Goal: Book appointment/travel/reservation

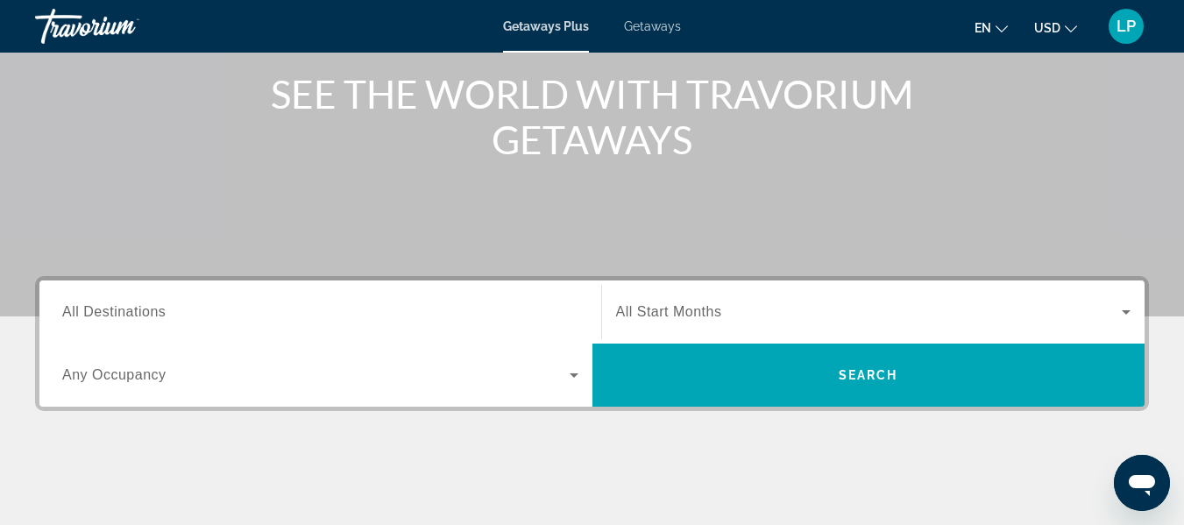
scroll to position [263, 0]
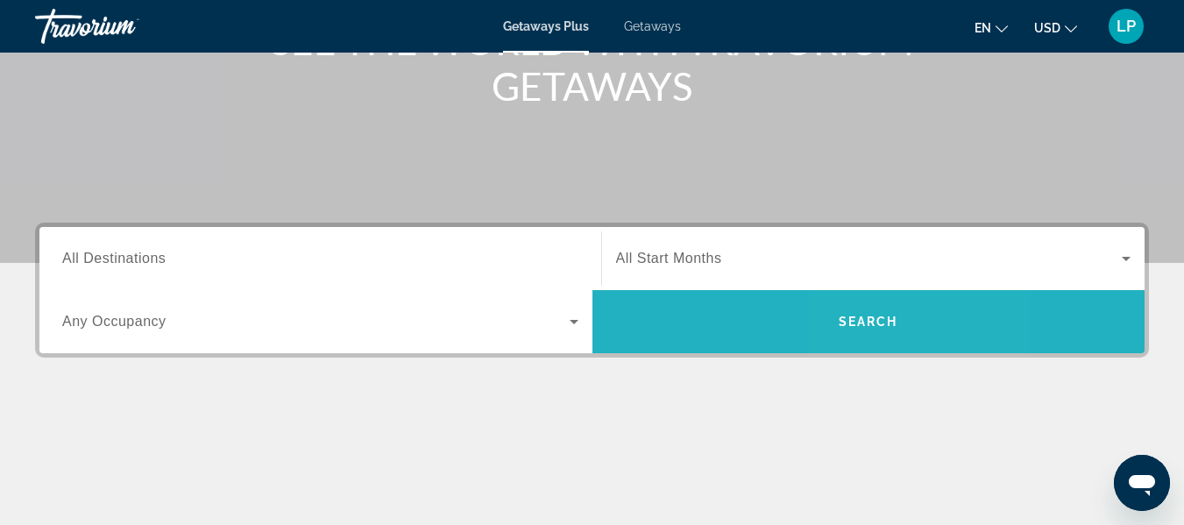
click at [865, 323] on span "Search" at bounding box center [869, 322] width 60 height 14
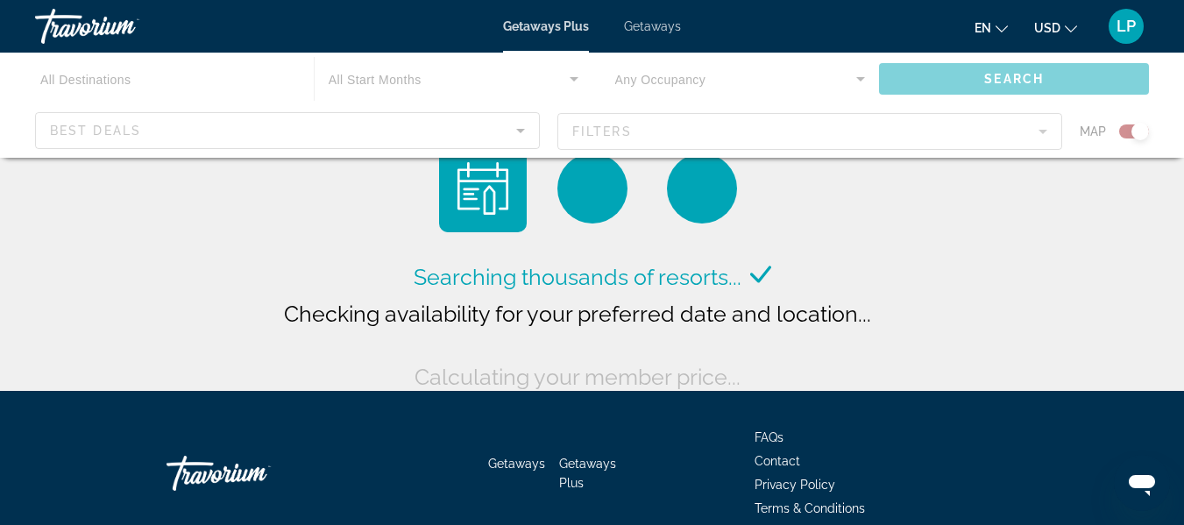
click at [325, 131] on div "Main content" at bounding box center [592, 105] width 1184 height 105
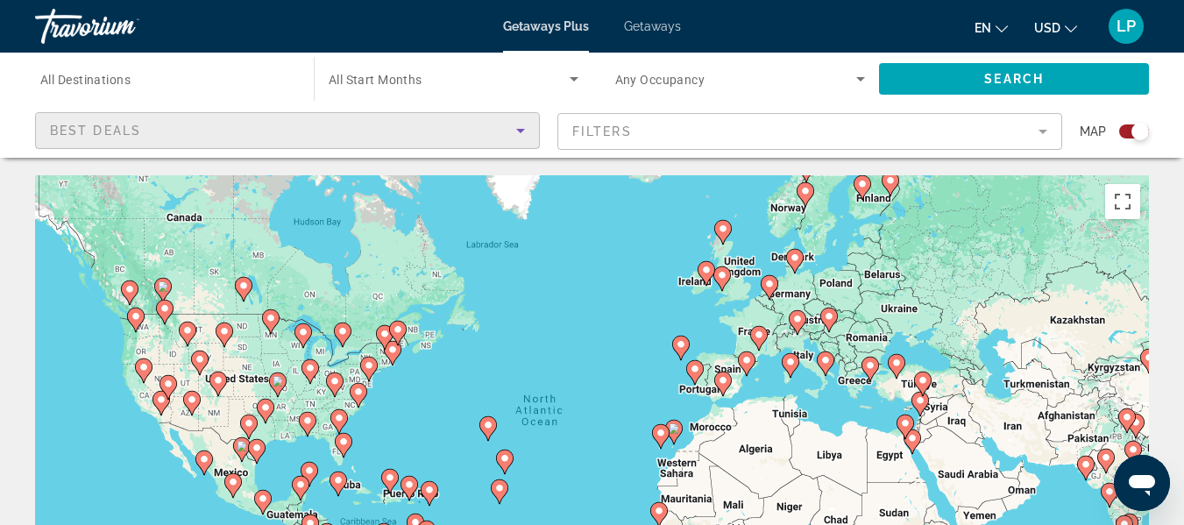
click at [298, 130] on div "Best Deals" at bounding box center [283, 130] width 466 height 21
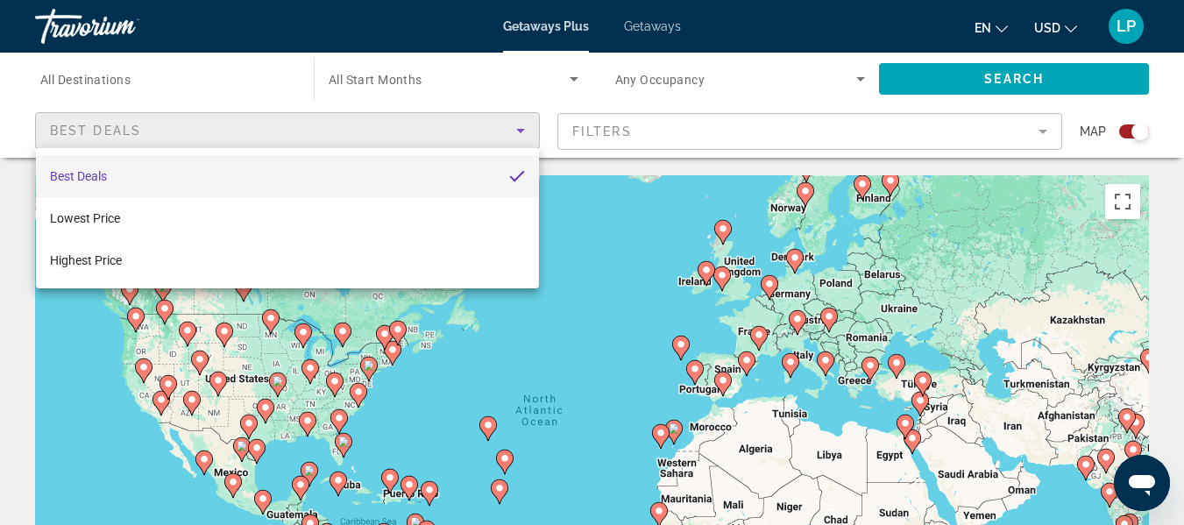
click at [616, 222] on div at bounding box center [592, 262] width 1184 height 525
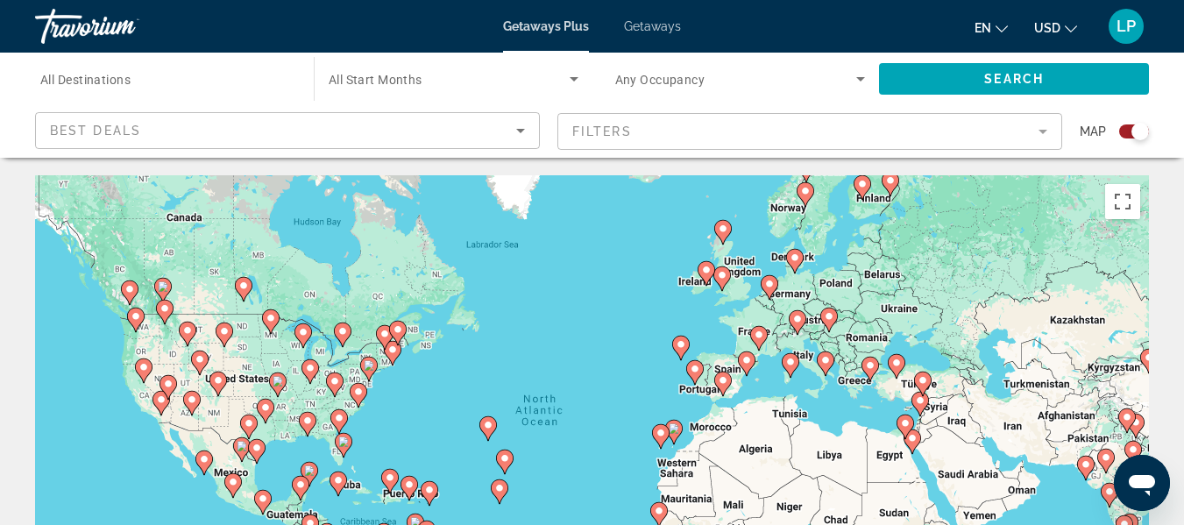
click at [106, 74] on span "All Destinations" at bounding box center [85, 80] width 90 height 14
click at [106, 74] on input "Destination All Destinations" at bounding box center [165, 79] width 251 height 21
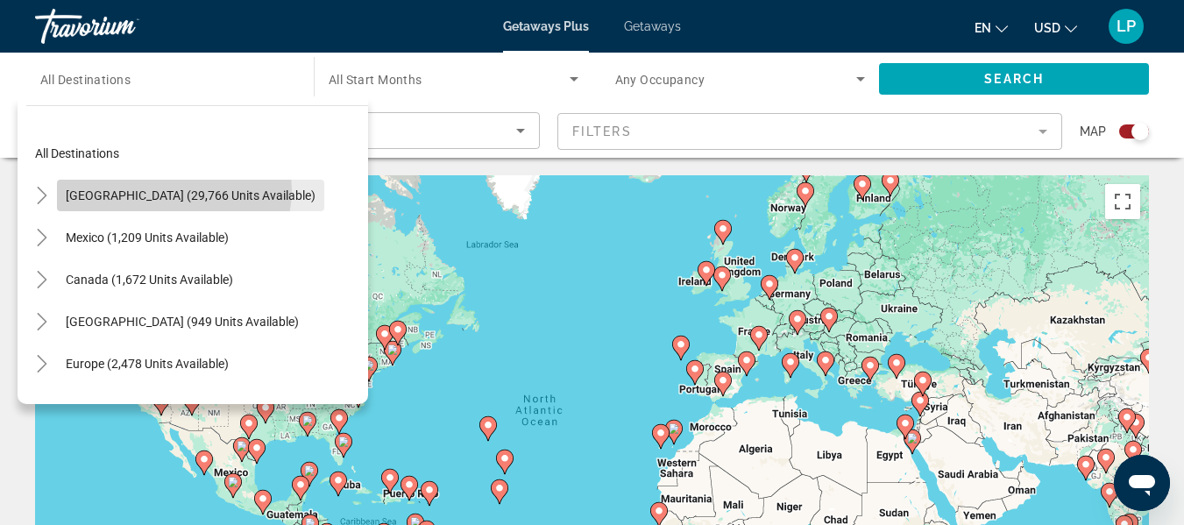
click at [174, 190] on span "[GEOGRAPHIC_DATA] (29,766 units available)" at bounding box center [191, 195] width 250 height 14
type input "**********"
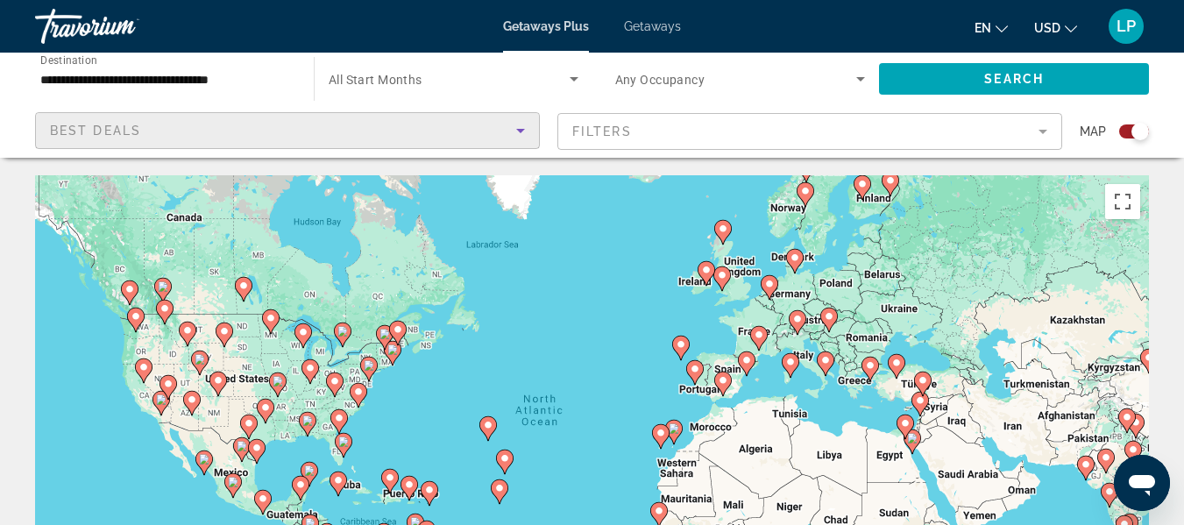
click at [515, 133] on icon "Sort by" at bounding box center [520, 130] width 21 height 21
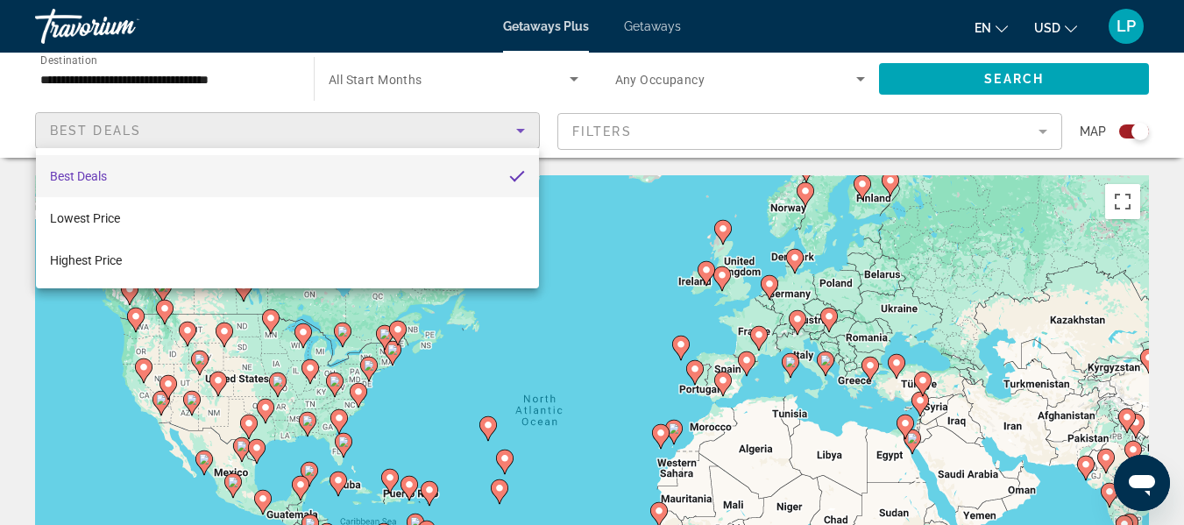
click at [380, 79] on div at bounding box center [592, 262] width 1184 height 525
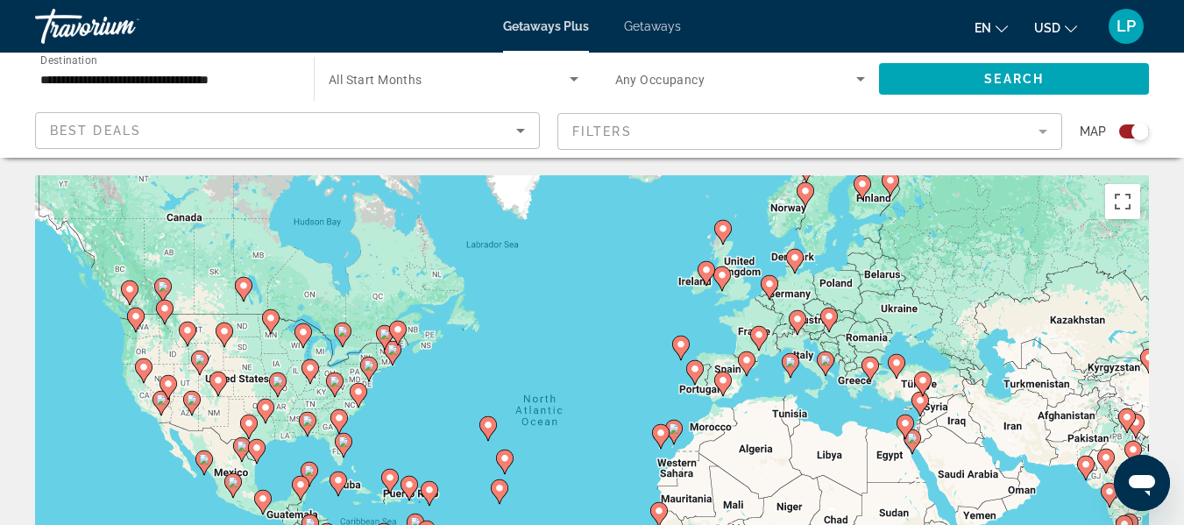
click at [389, 81] on span "All Start Months" at bounding box center [376, 80] width 94 height 14
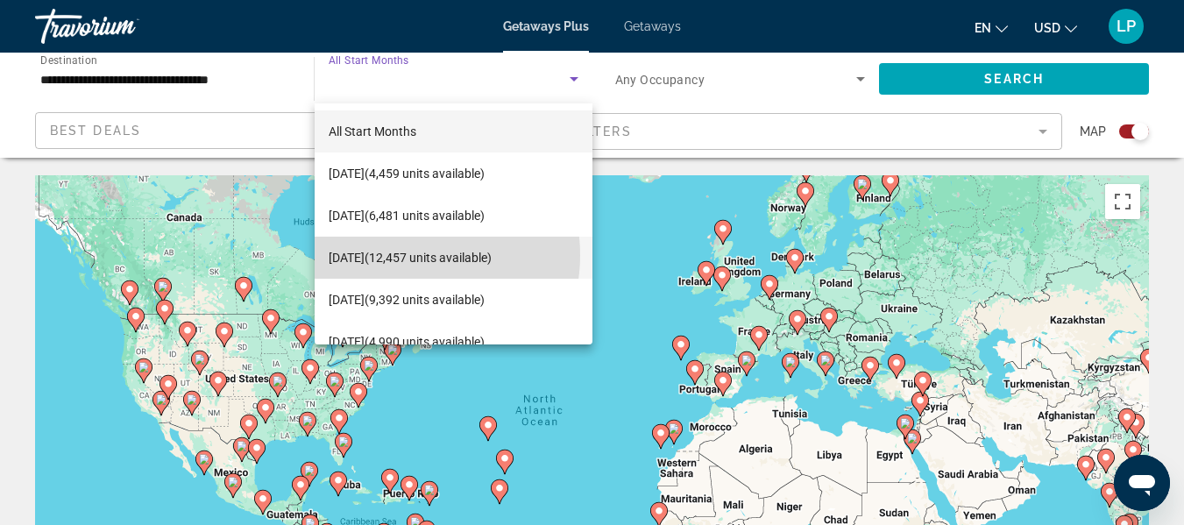
click at [404, 255] on span "November 2025 (12,457 units available)" at bounding box center [410, 257] width 163 height 21
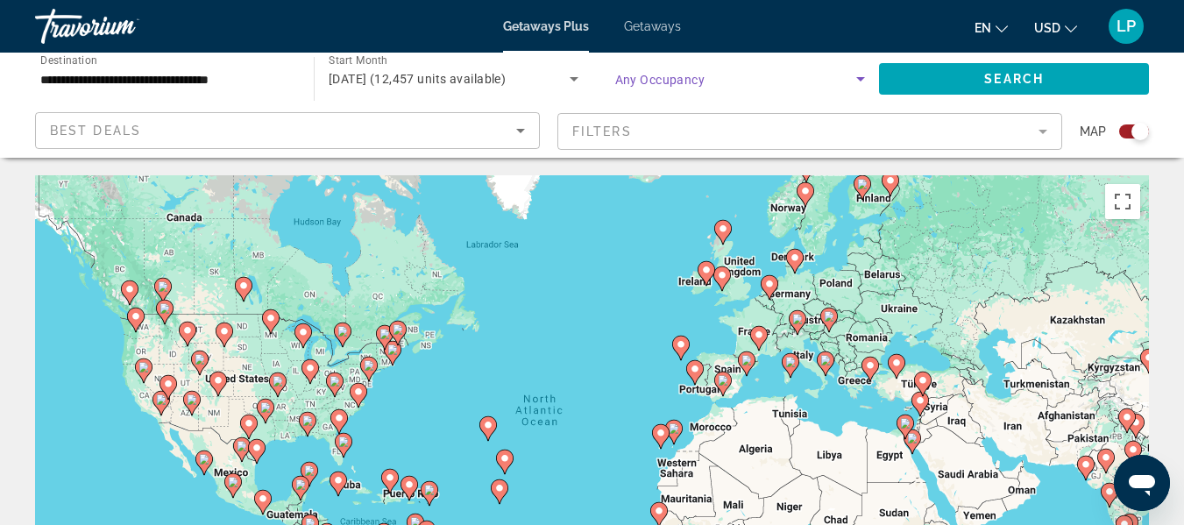
click at [861, 82] on icon "Search widget" at bounding box center [860, 78] width 21 height 21
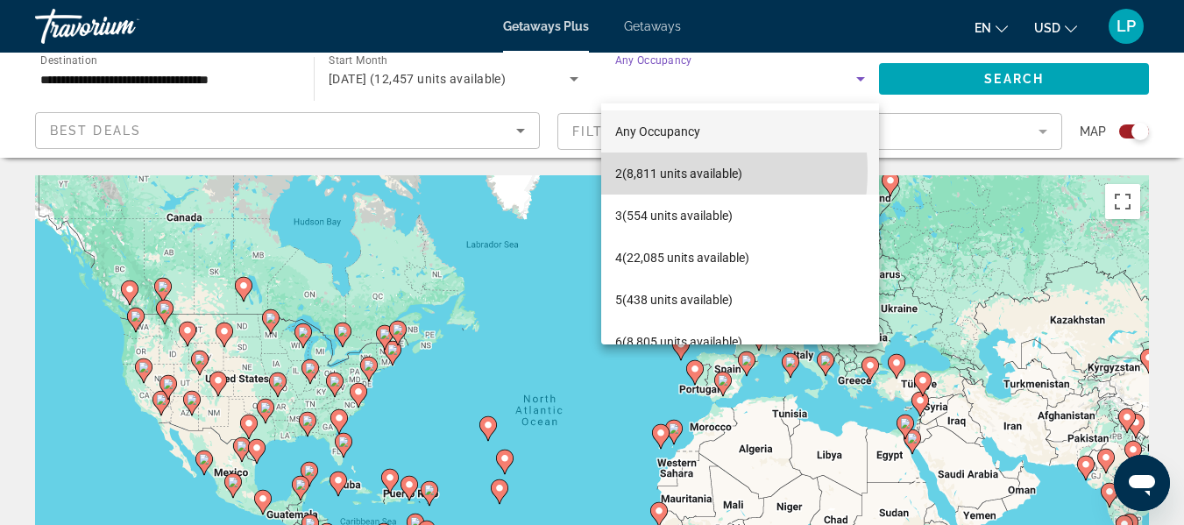
click at [656, 171] on span "2 (8,811 units available)" at bounding box center [678, 173] width 127 height 21
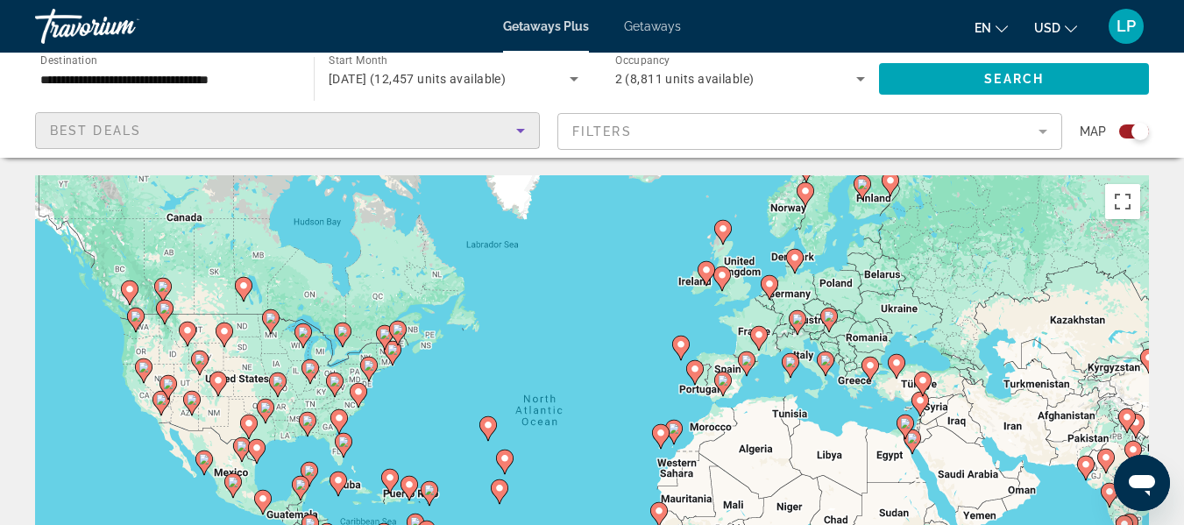
click at [520, 128] on icon "Sort by" at bounding box center [520, 130] width 21 height 21
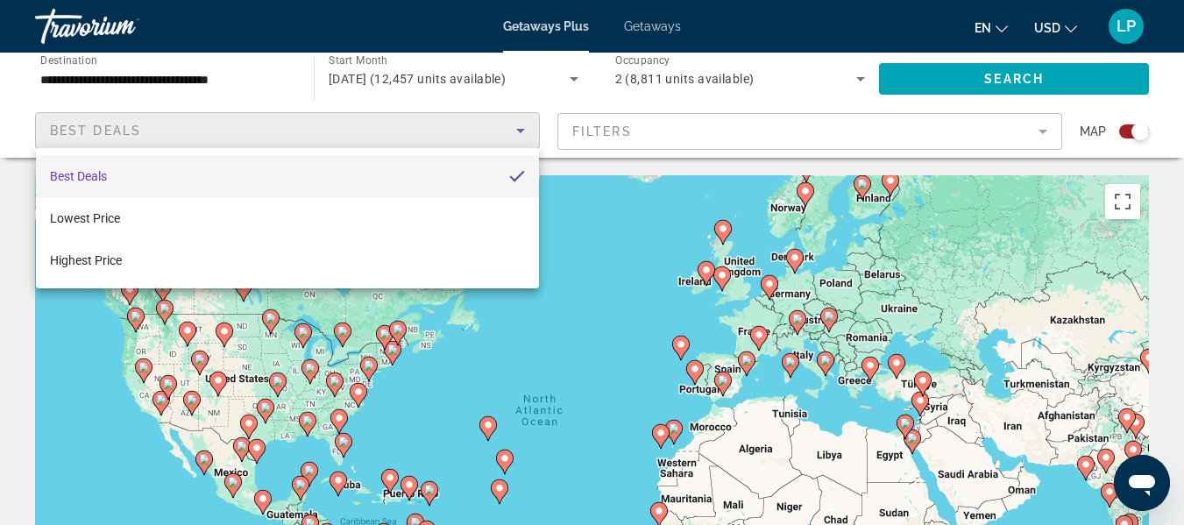
click at [1046, 133] on div at bounding box center [592, 262] width 1184 height 525
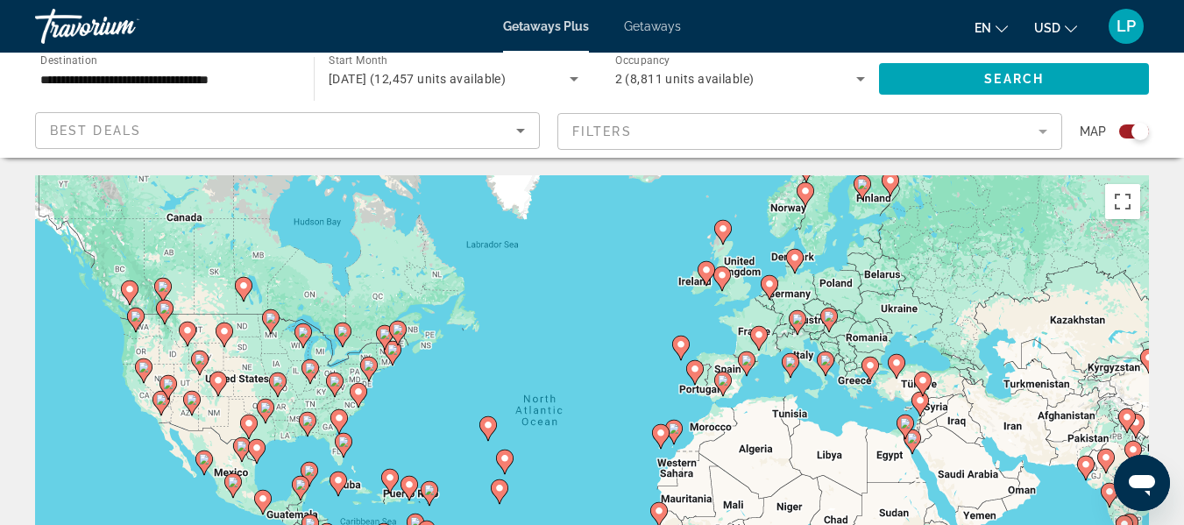
click at [1049, 132] on mat-form-field "Filters" at bounding box center [810, 131] width 505 height 37
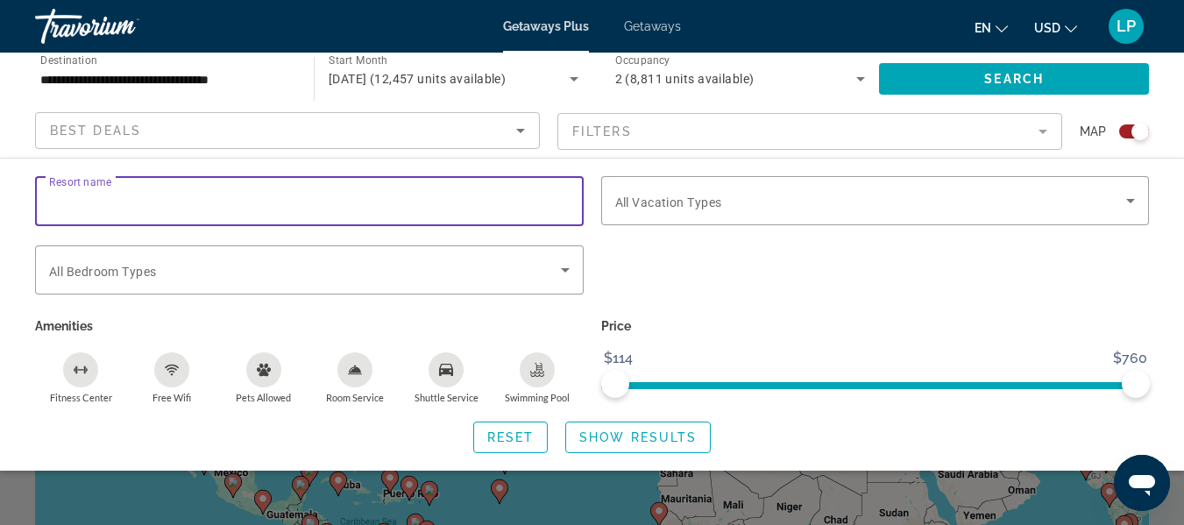
click at [174, 199] on input "Resort name" at bounding box center [309, 201] width 521 height 21
click at [160, 203] on input "Resort name" at bounding box center [309, 201] width 521 height 21
type input "**********"
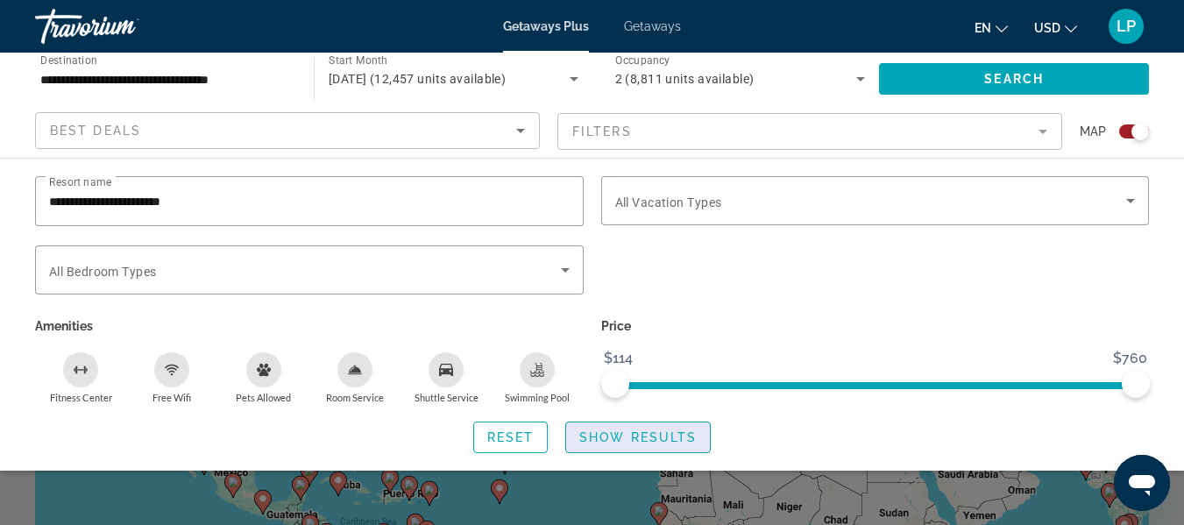
click at [643, 430] on span "Show Results" at bounding box center [637, 437] width 117 height 14
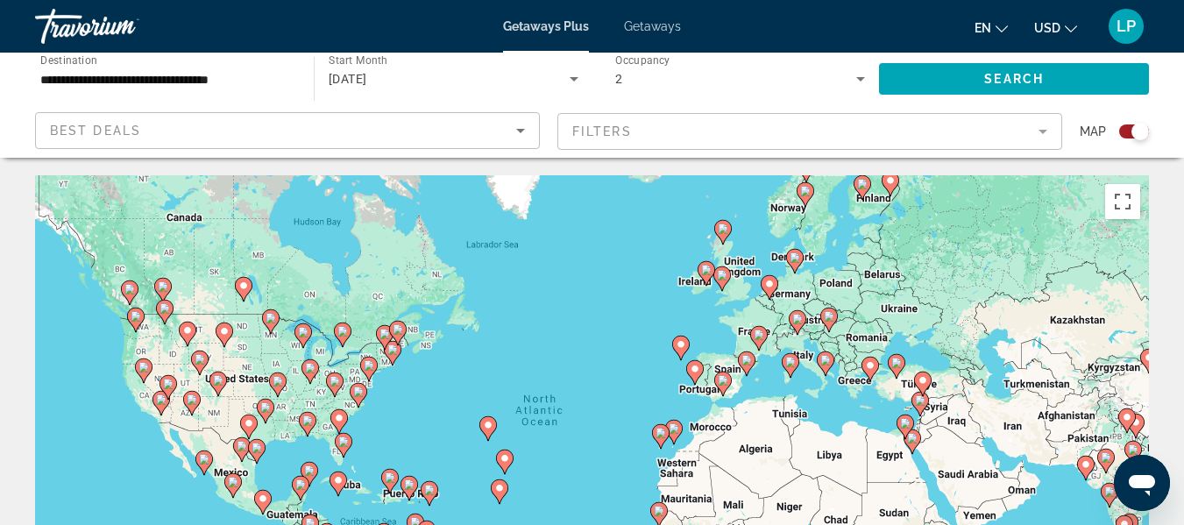
click at [647, 23] on span "Getaways" at bounding box center [652, 26] width 57 height 14
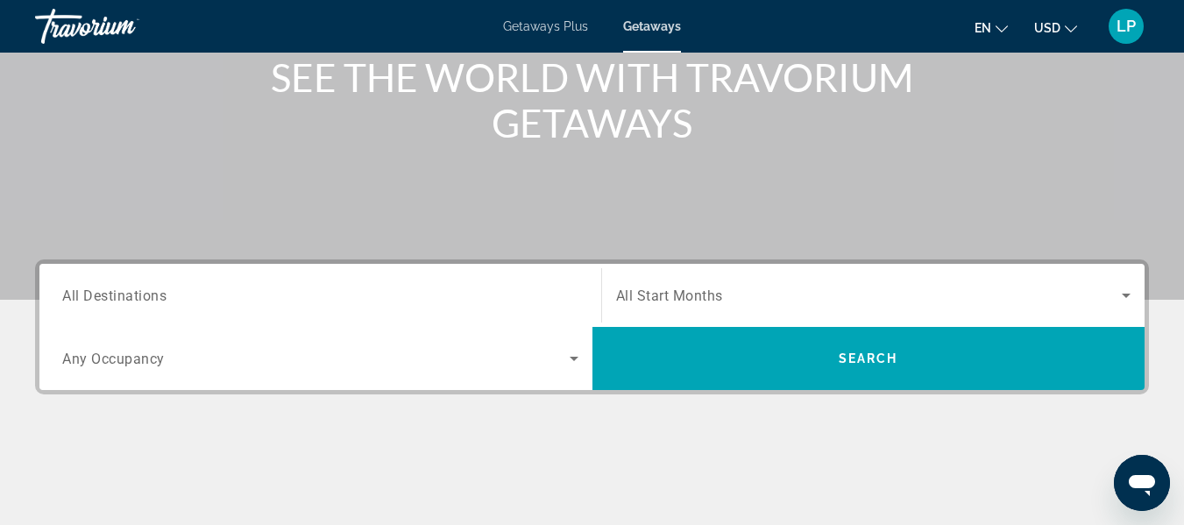
scroll to position [223, 0]
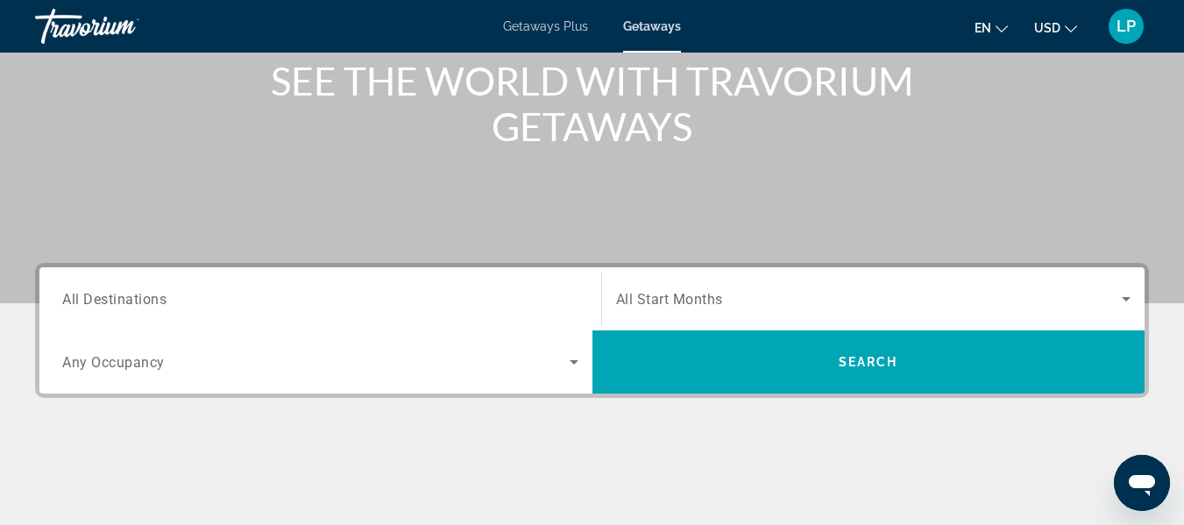
click at [120, 306] on span "All Destinations" at bounding box center [114, 298] width 104 height 17
click at [120, 306] on input "Destination All Destinations" at bounding box center [320, 299] width 516 height 21
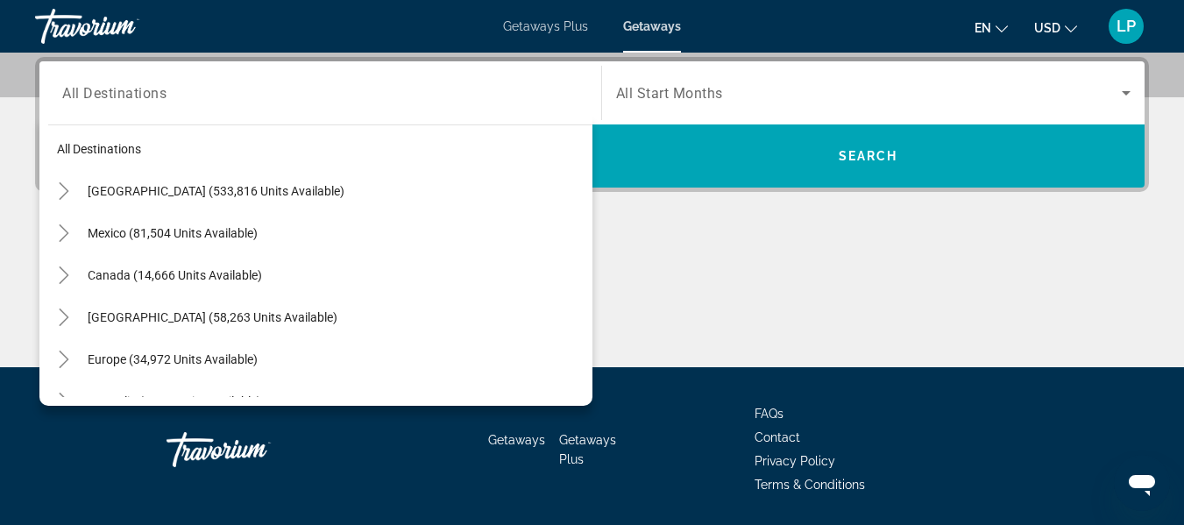
scroll to position [0, 0]
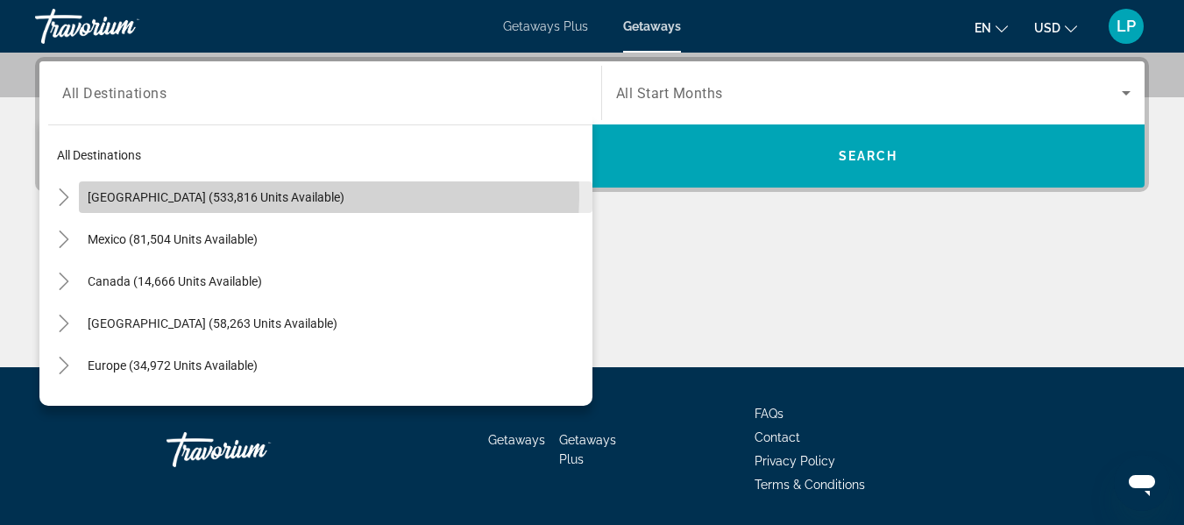
click at [142, 192] on span "United States (533,816 units available)" at bounding box center [216, 197] width 257 height 14
type input "**********"
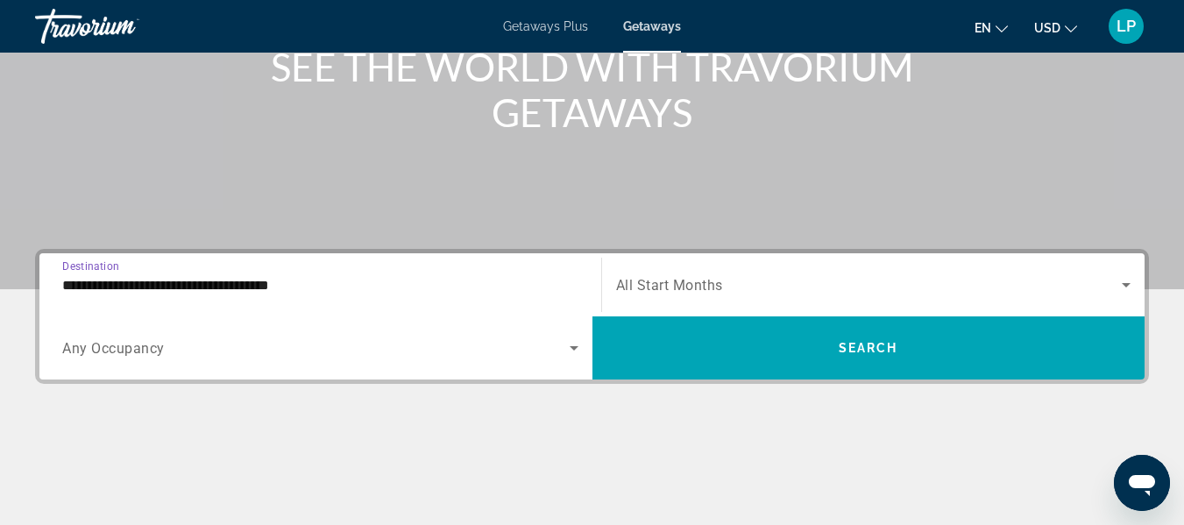
scroll to position [166, 0]
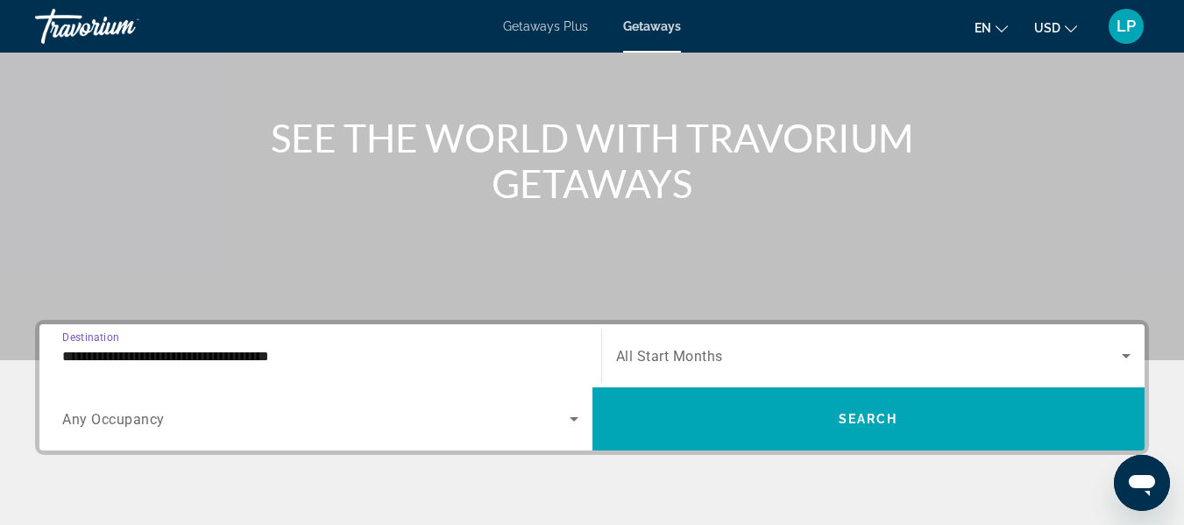
click at [1124, 357] on icon "Search widget" at bounding box center [1126, 355] width 21 height 21
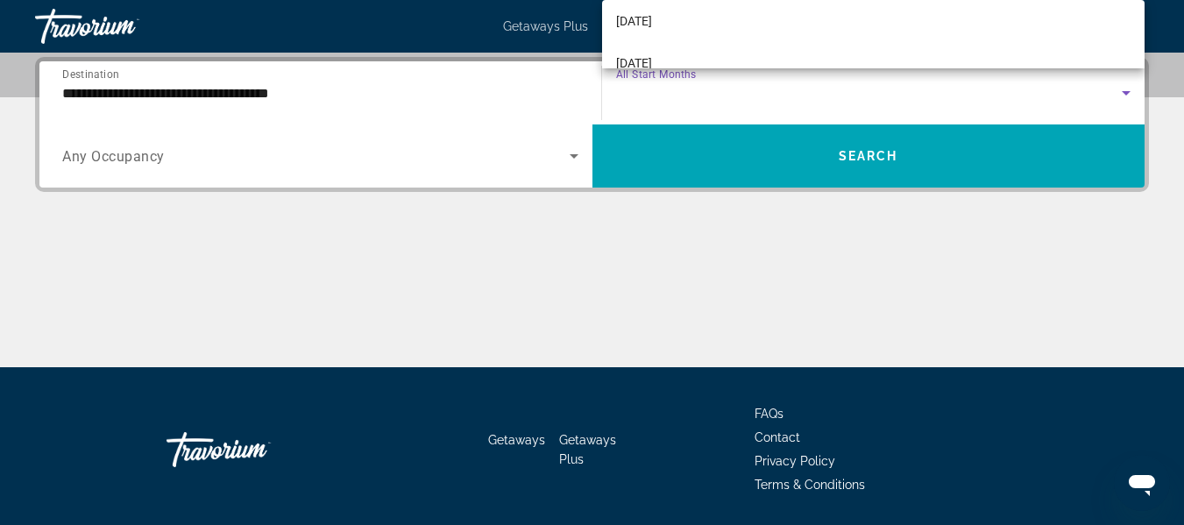
scroll to position [88, 0]
click at [652, 61] on span "[DATE]" at bounding box center [634, 66] width 36 height 21
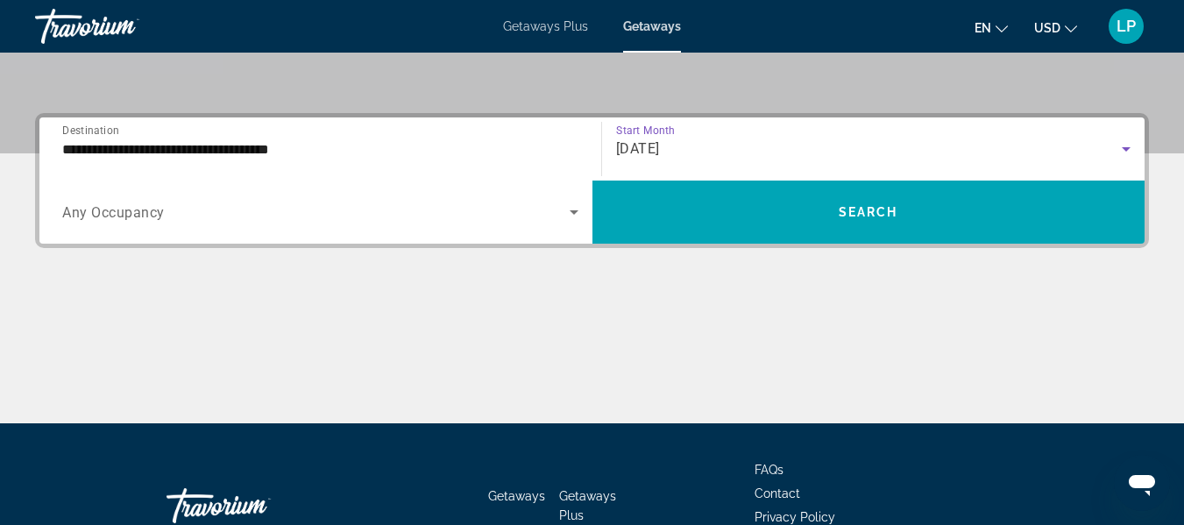
scroll to position [341, 0]
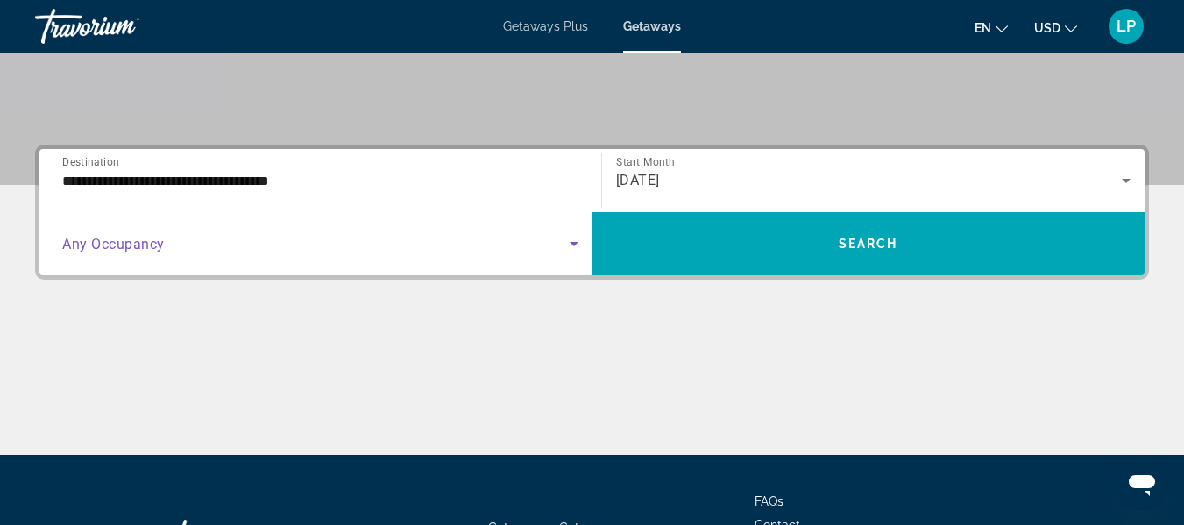
click at [570, 241] on icon "Search widget" at bounding box center [574, 243] width 21 height 21
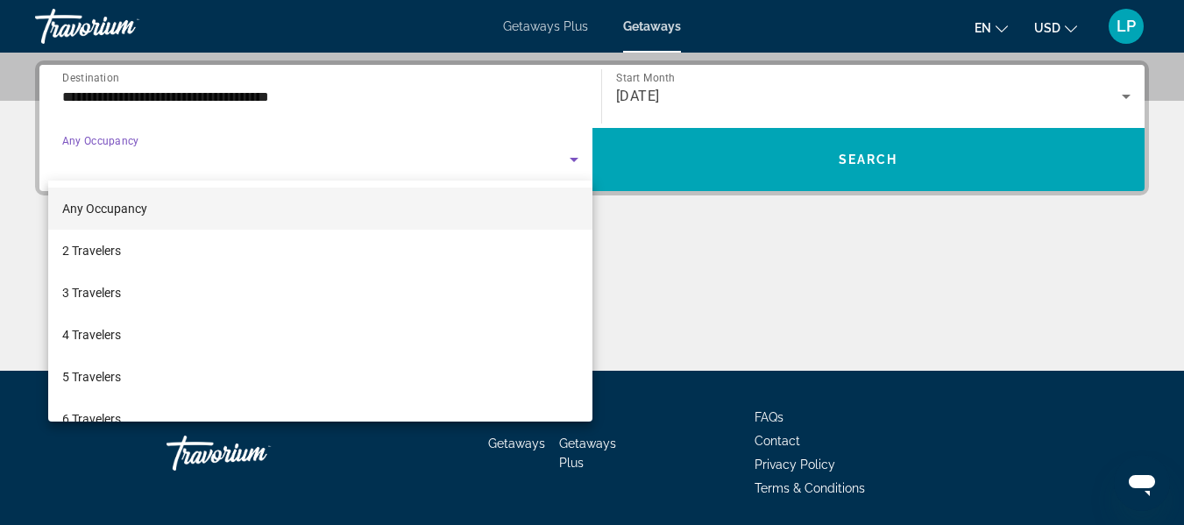
scroll to position [429, 0]
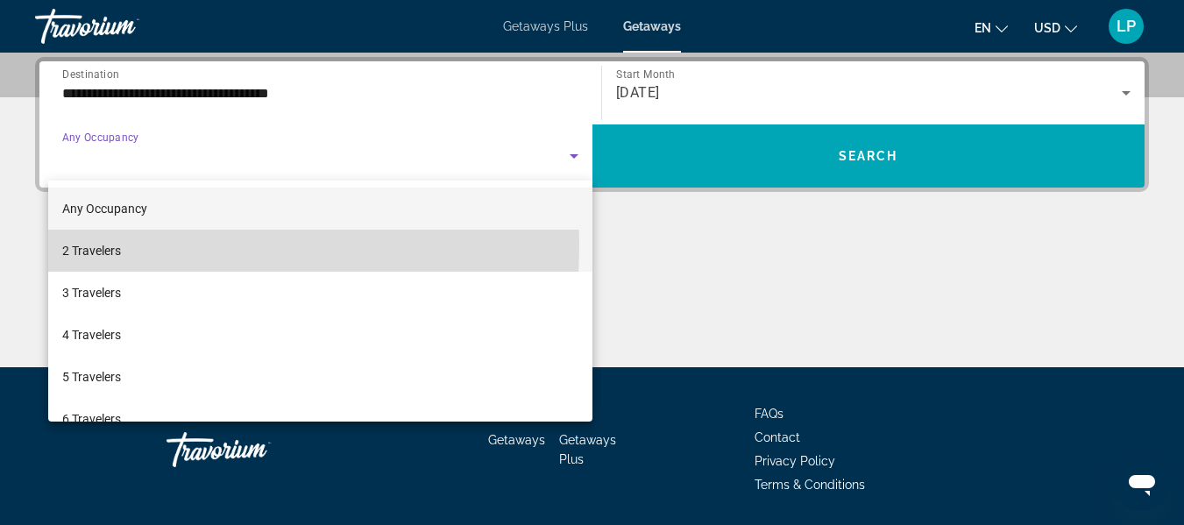
click at [94, 245] on span "2 Travelers" at bounding box center [91, 250] width 59 height 21
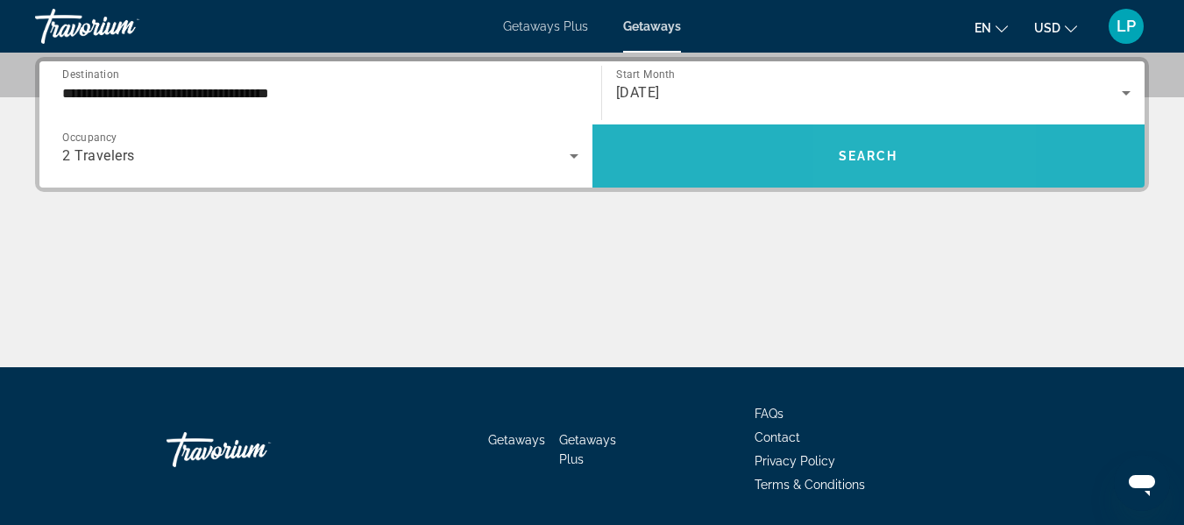
click at [873, 149] on span "Search" at bounding box center [869, 156] width 60 height 14
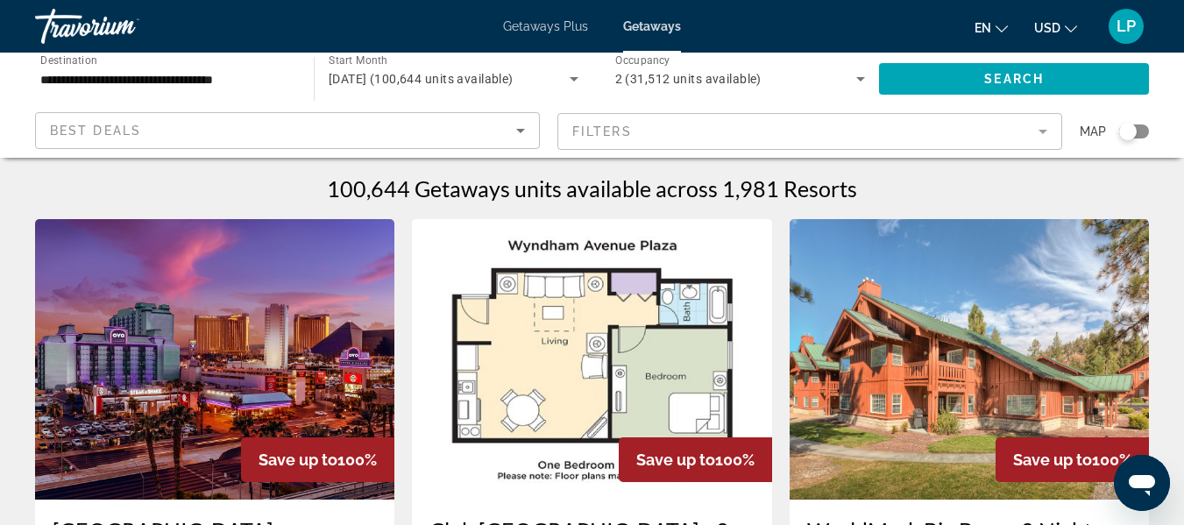
click at [1041, 129] on mat-form-field "Filters" at bounding box center [810, 131] width 505 height 37
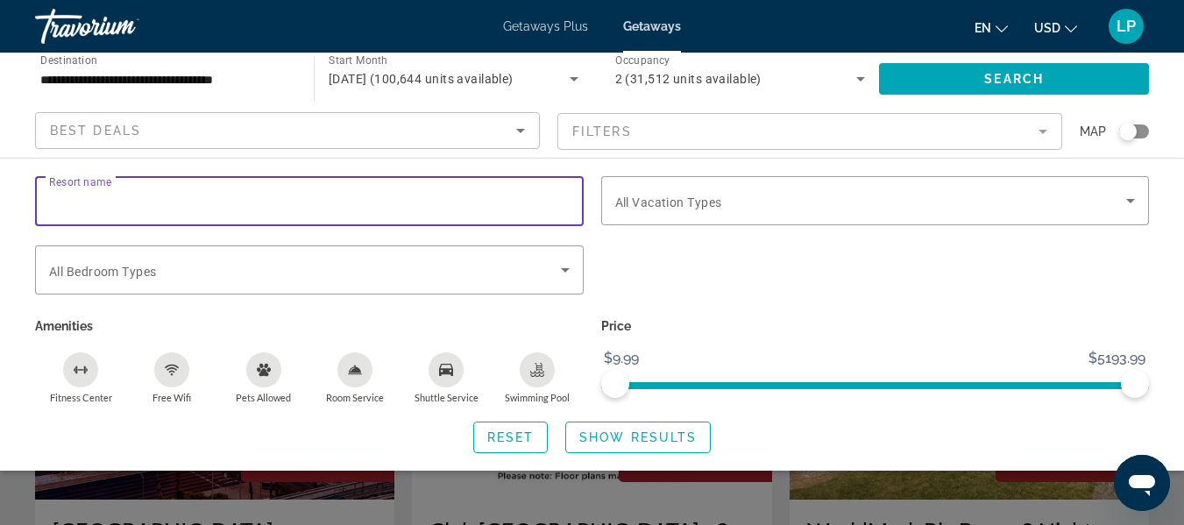
click at [249, 204] on input "Resort name" at bounding box center [309, 201] width 521 height 21
type input "**********"
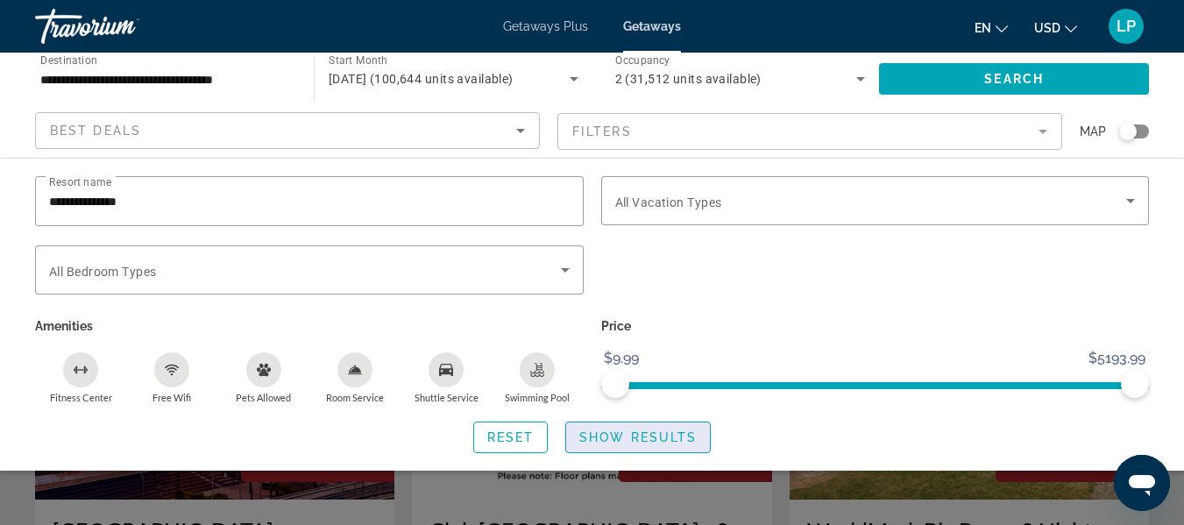
click at [596, 436] on span "Show Results" at bounding box center [637, 437] width 117 height 14
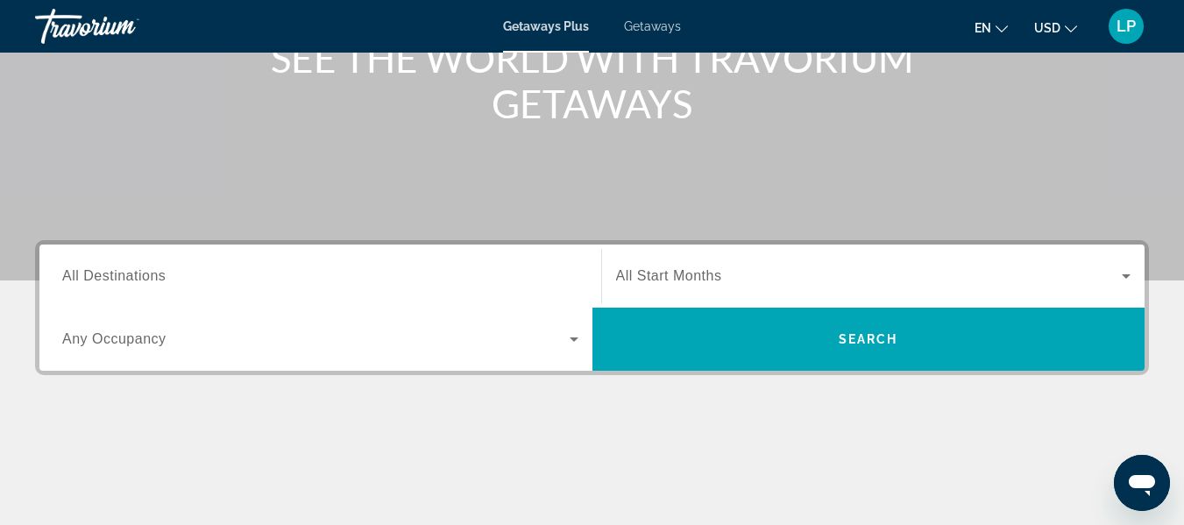
scroll to position [351, 0]
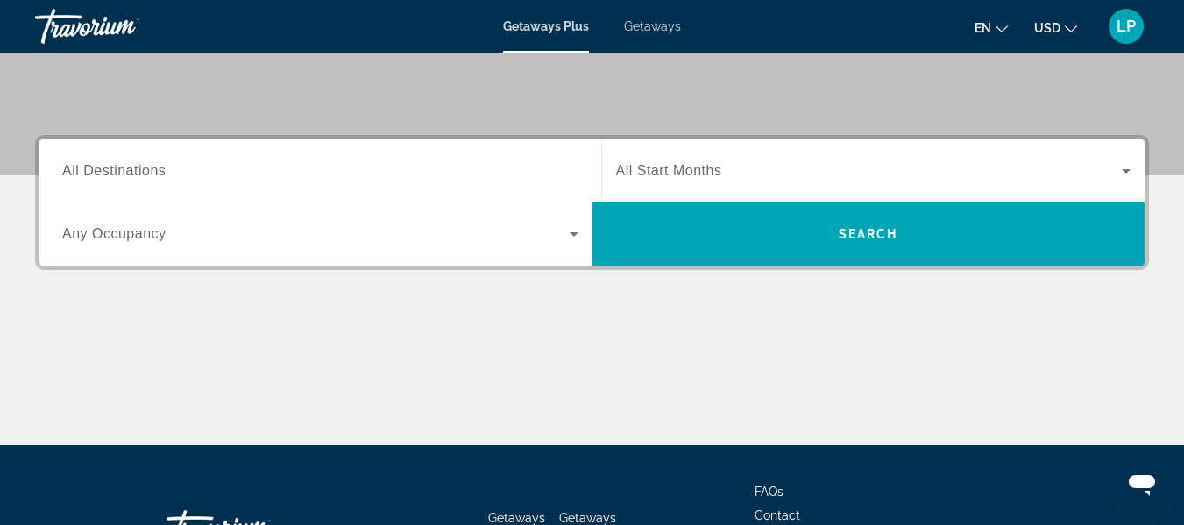
click at [147, 172] on span "All Destinations" at bounding box center [113, 170] width 103 height 15
click at [147, 172] on input "Destination All Destinations" at bounding box center [320, 171] width 516 height 21
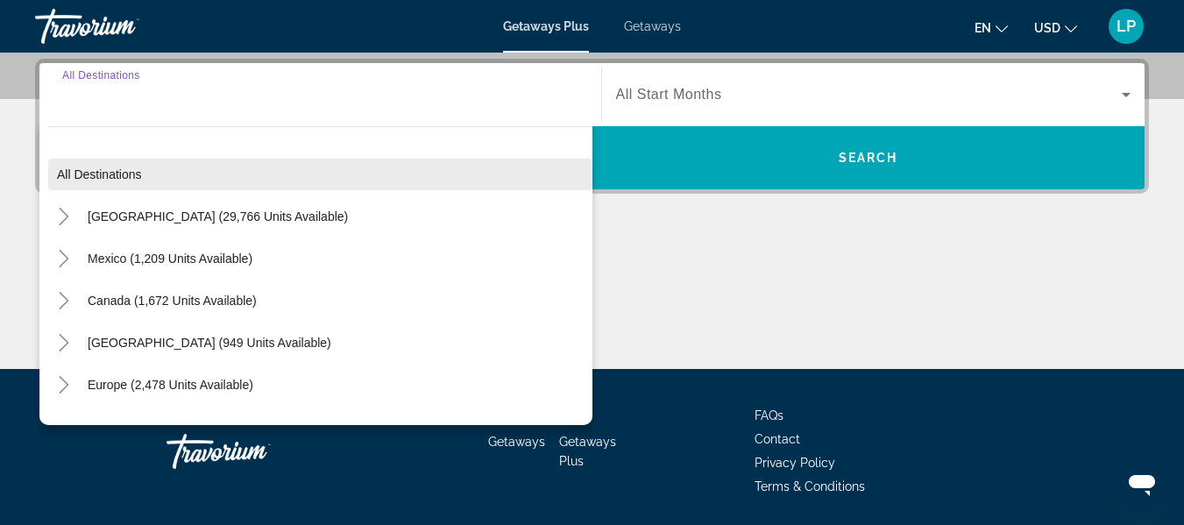
scroll to position [429, 0]
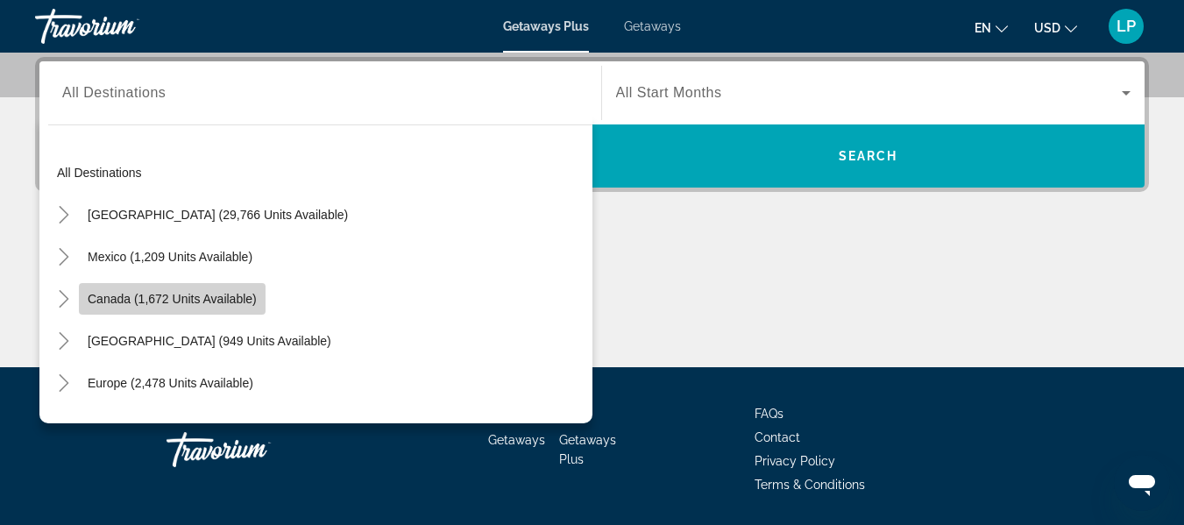
click at [157, 299] on span "Canada (1,672 units available)" at bounding box center [172, 299] width 169 height 14
type input "**********"
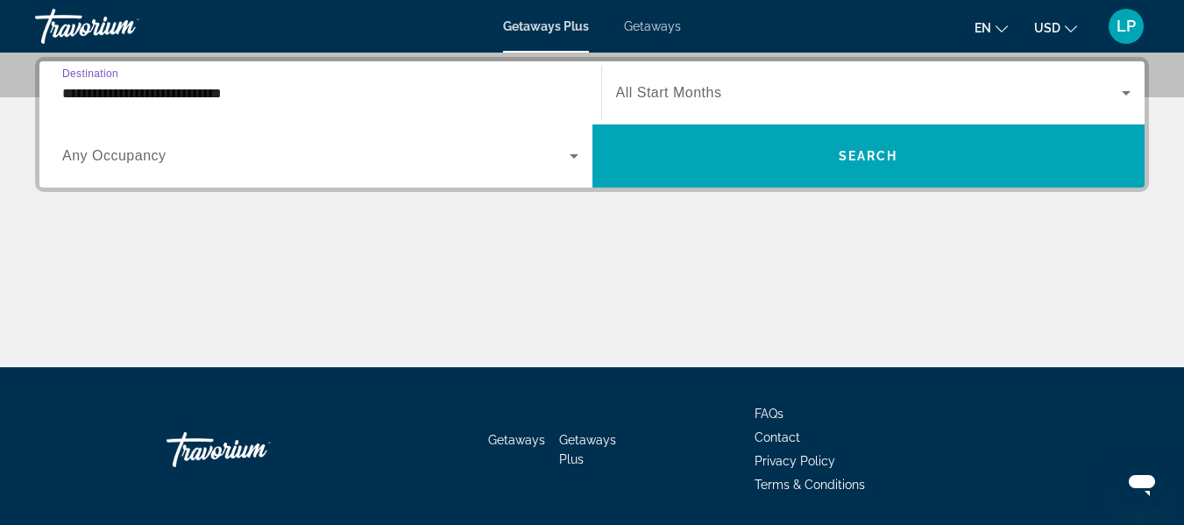
click at [725, 96] on span "Search widget" at bounding box center [869, 92] width 507 height 21
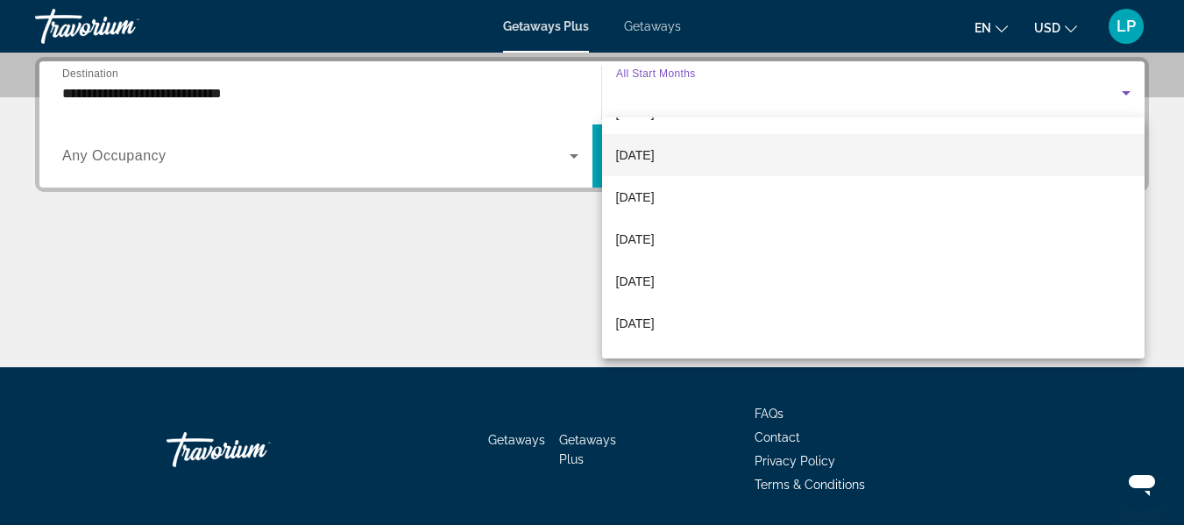
scroll to position [351, 0]
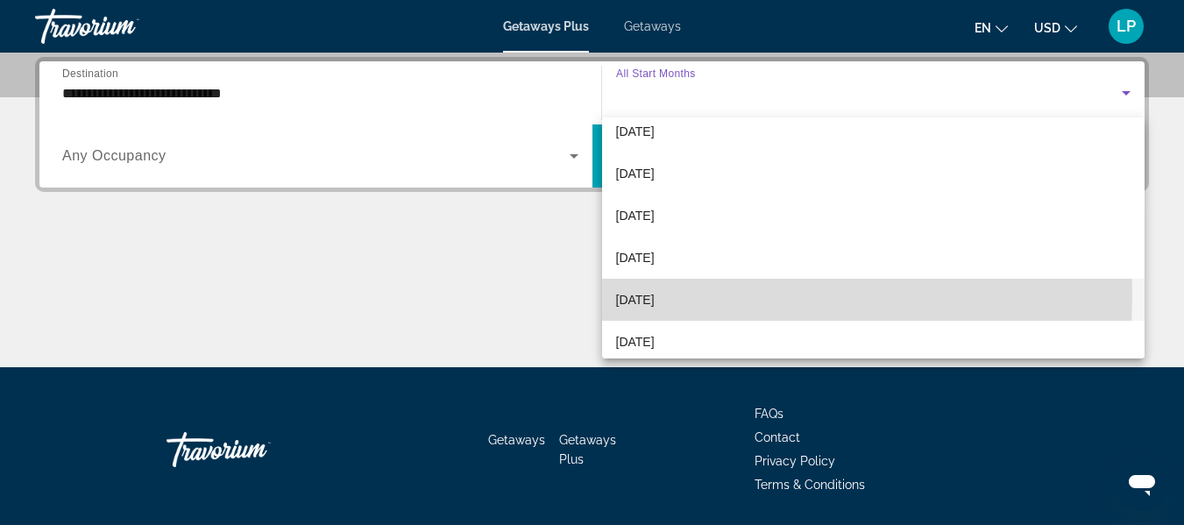
click at [655, 296] on span "[DATE]" at bounding box center [635, 299] width 39 height 21
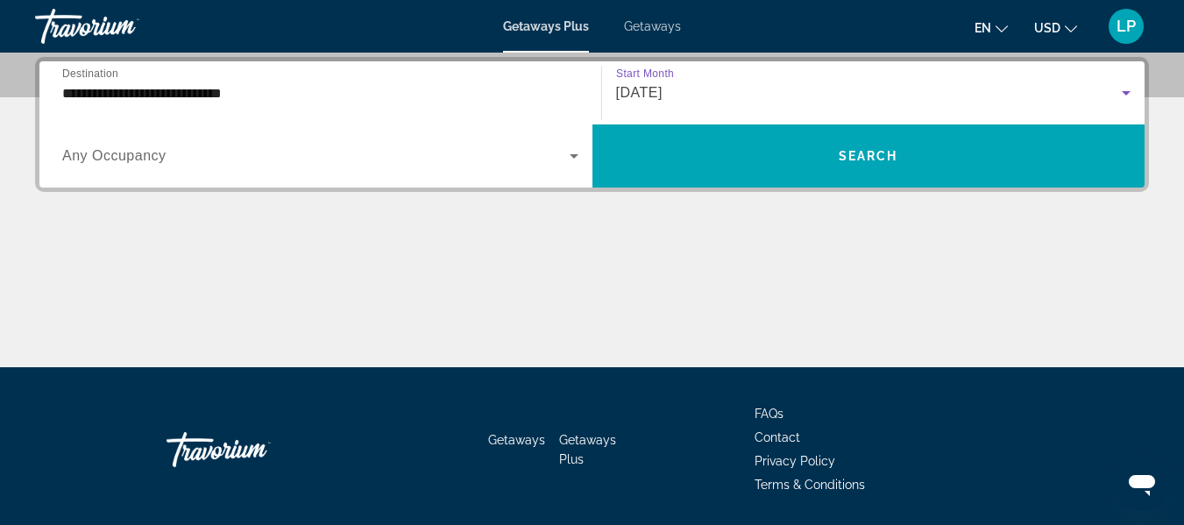
click at [573, 154] on icon "Search widget" at bounding box center [574, 156] width 9 height 4
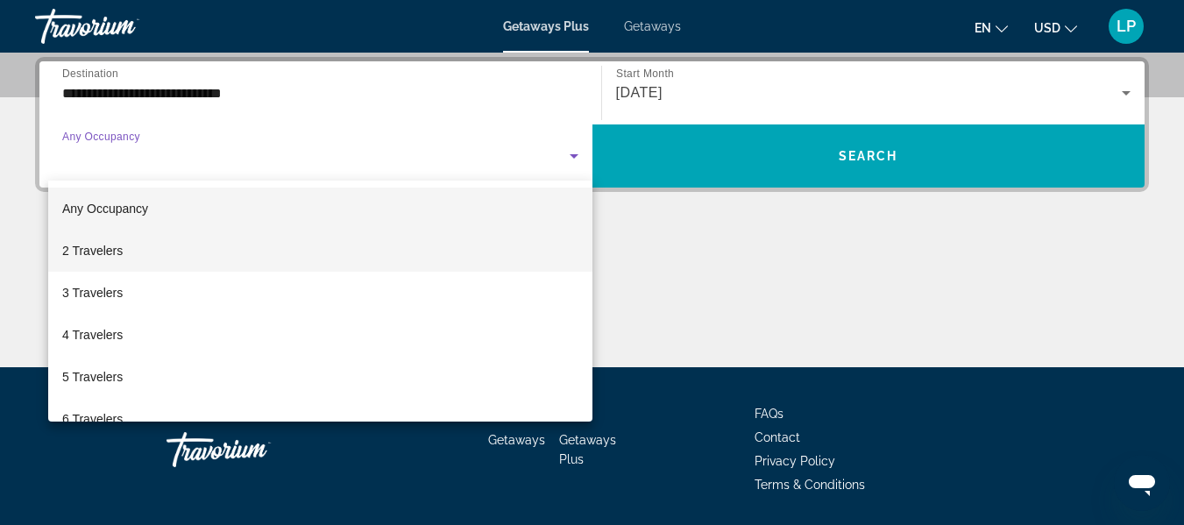
click at [113, 252] on span "2 Travelers" at bounding box center [92, 250] width 60 height 21
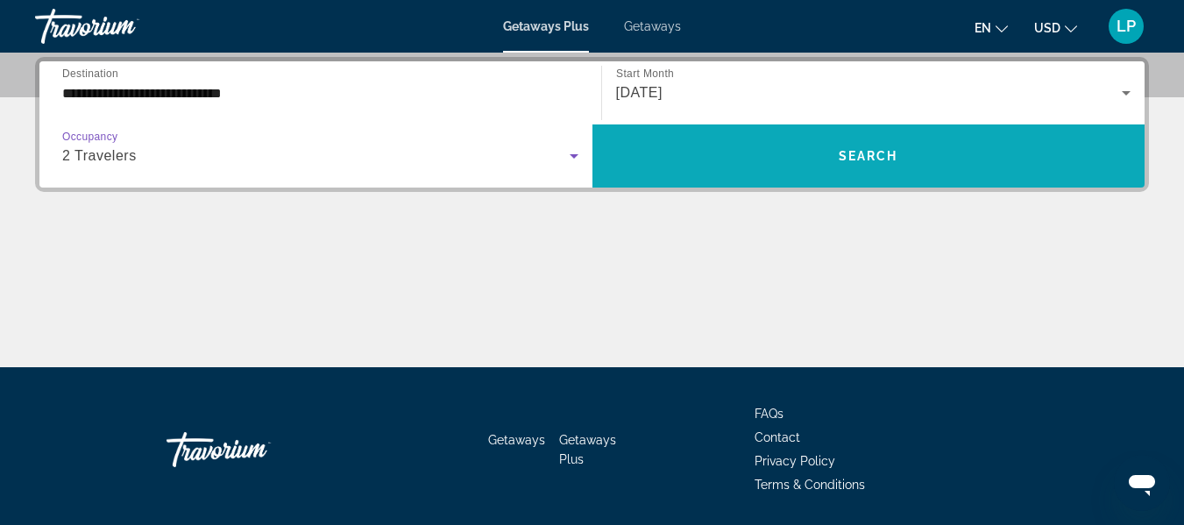
click at [839, 151] on span "Search" at bounding box center [869, 156] width 60 height 14
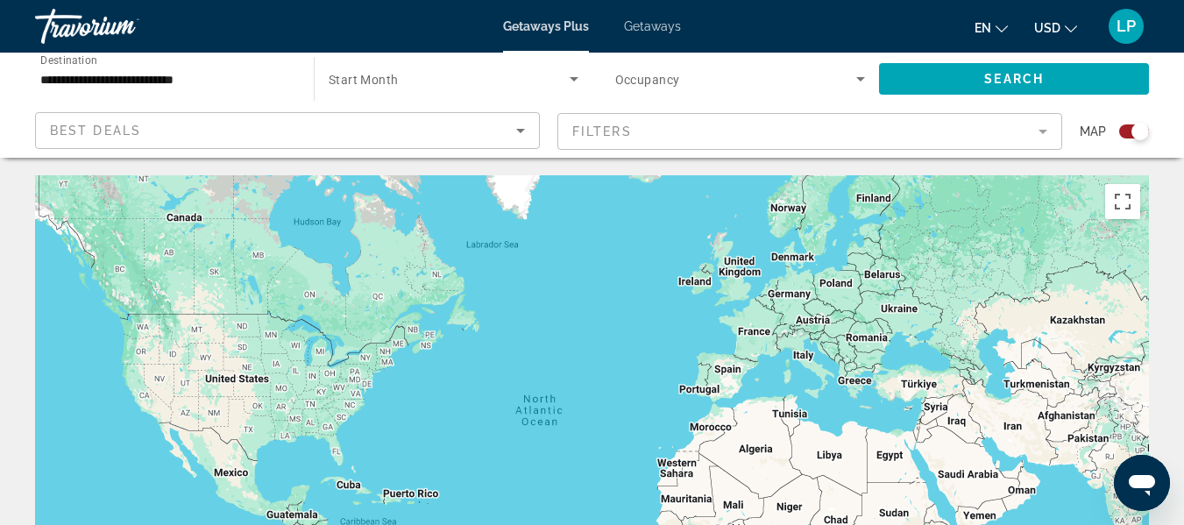
click at [1041, 131] on mat-form-field "Filters" at bounding box center [810, 131] width 505 height 37
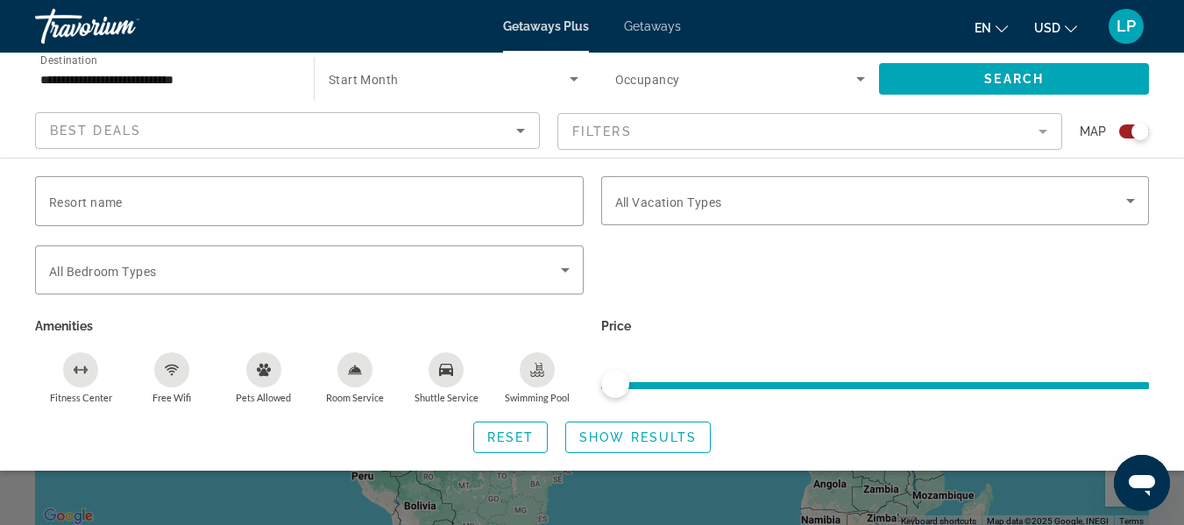
scroll to position [175, 0]
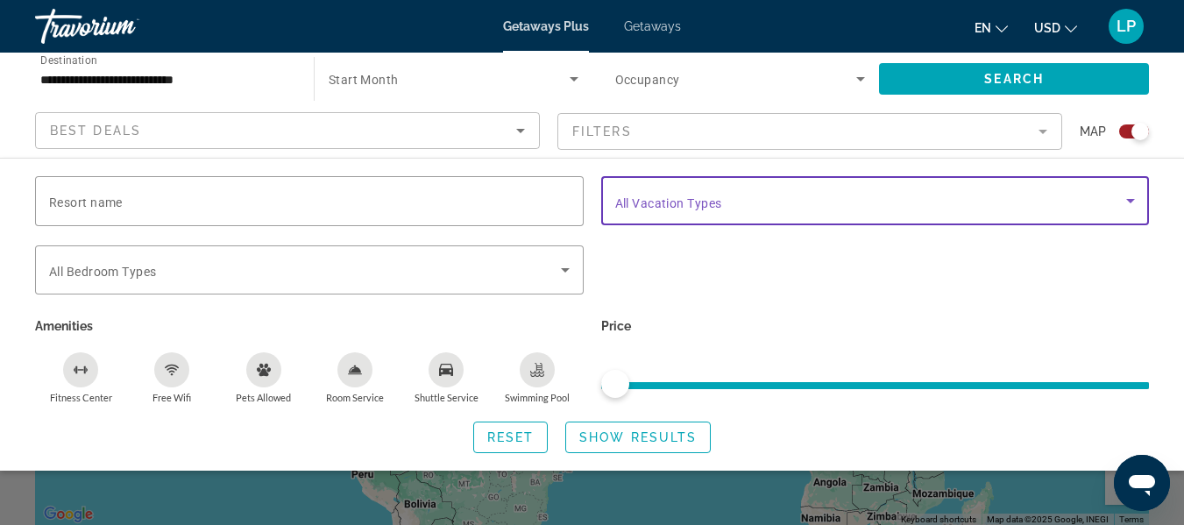
click at [1133, 198] on icon "Search widget" at bounding box center [1130, 200] width 21 height 21
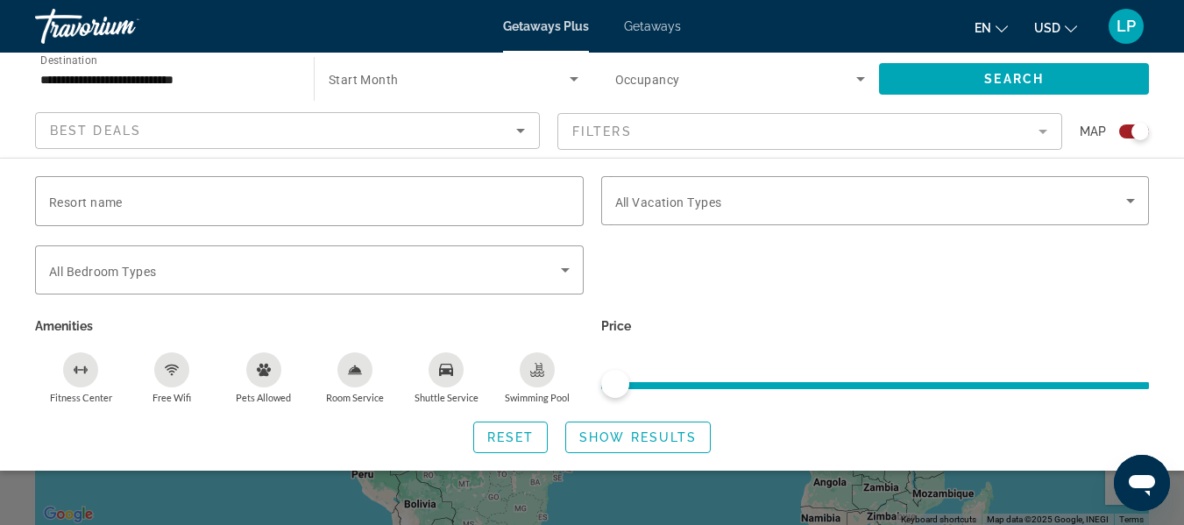
click at [1141, 129] on div "Search widget" at bounding box center [1141, 132] width 18 height 18
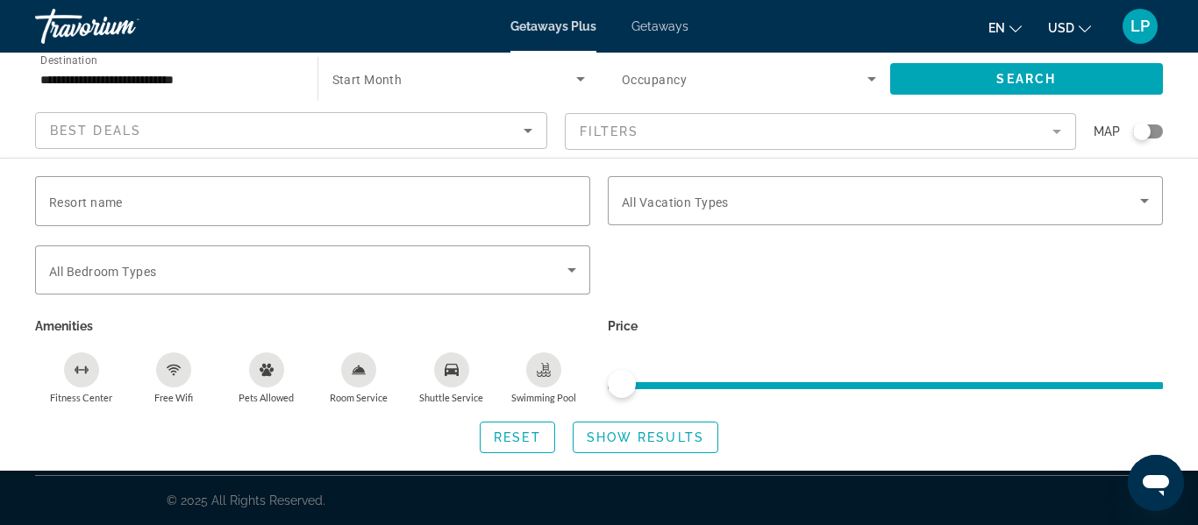
click at [1141, 128] on div "Search widget" at bounding box center [1142, 132] width 18 height 18
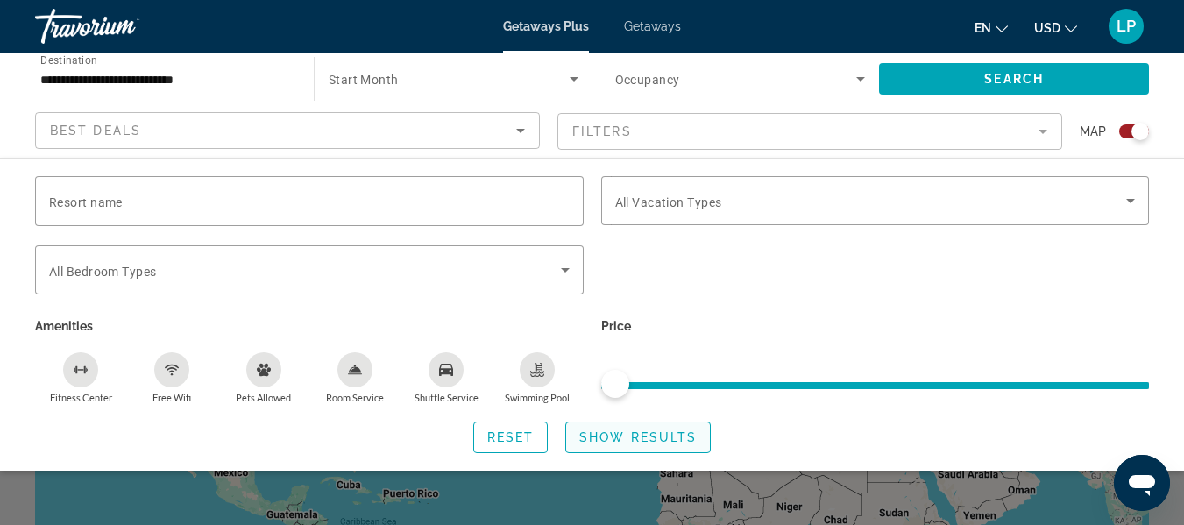
click at [584, 432] on span "Show Results" at bounding box center [637, 437] width 117 height 14
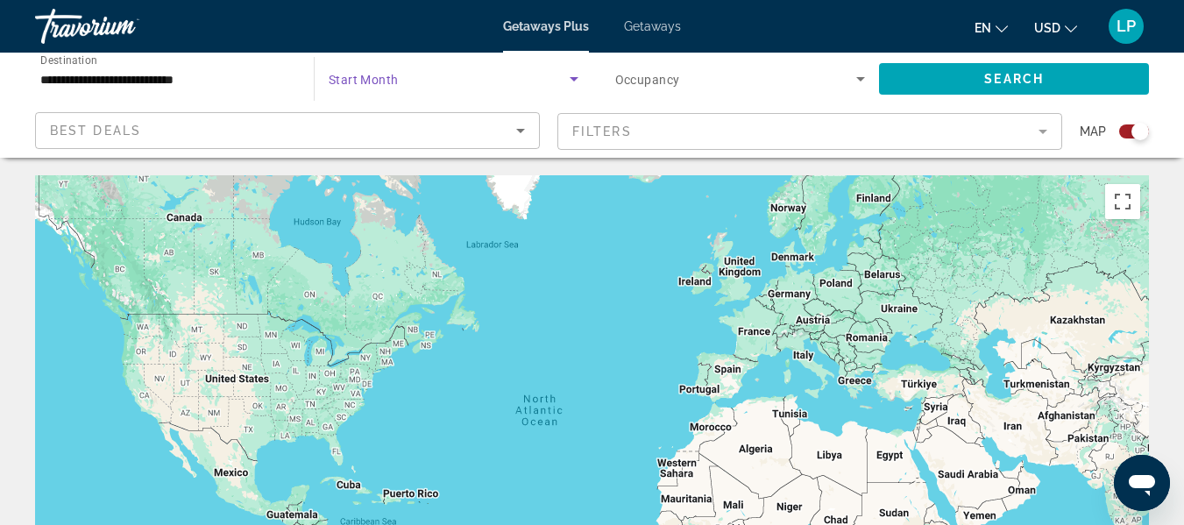
click at [570, 78] on icon "Search widget" at bounding box center [574, 78] width 21 height 21
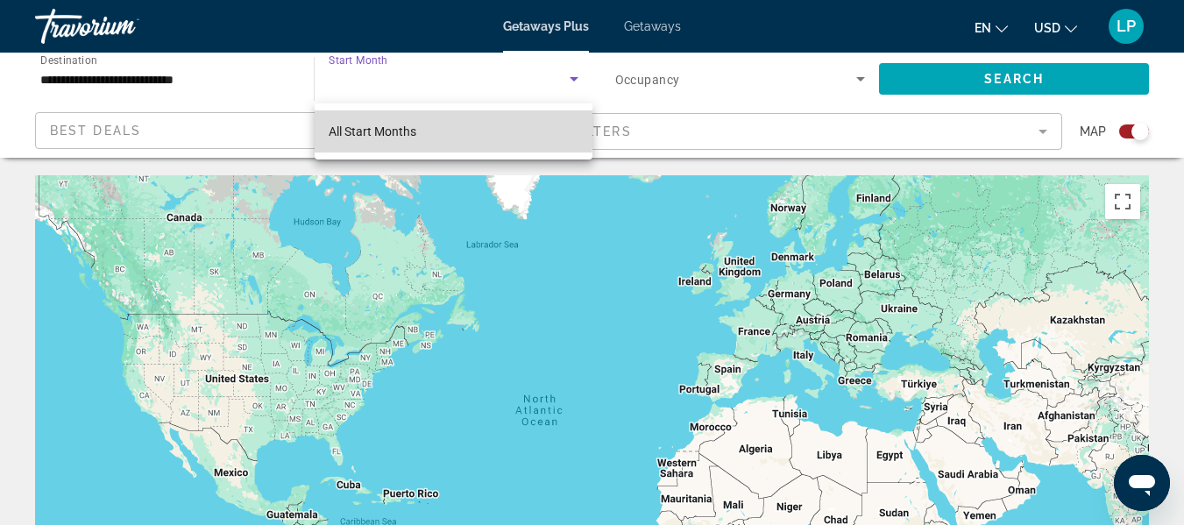
click at [419, 130] on mat-option "All Start Months" at bounding box center [454, 131] width 278 height 42
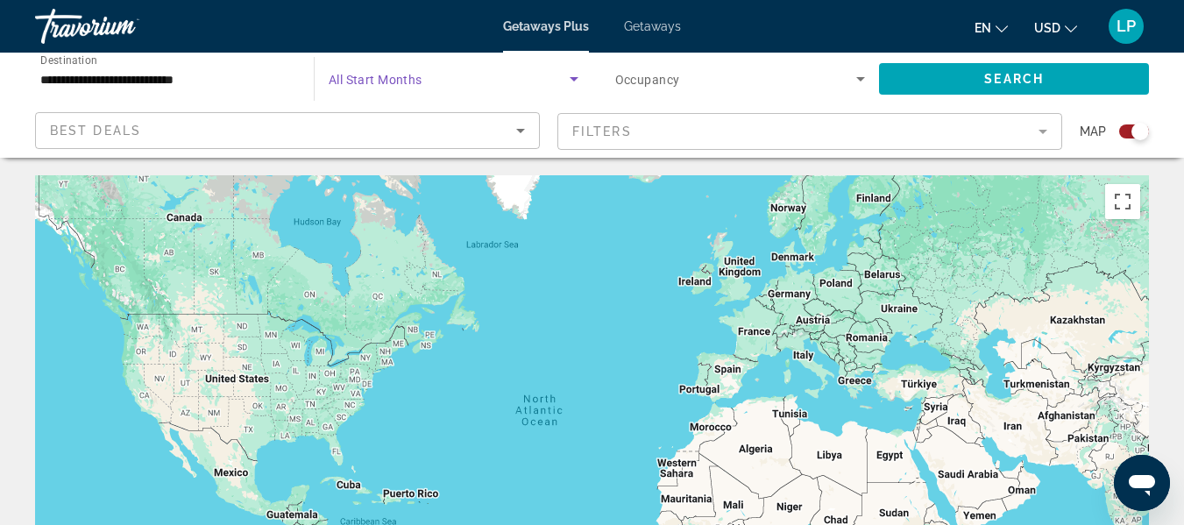
click at [573, 82] on icon "Search widget" at bounding box center [574, 78] width 21 height 21
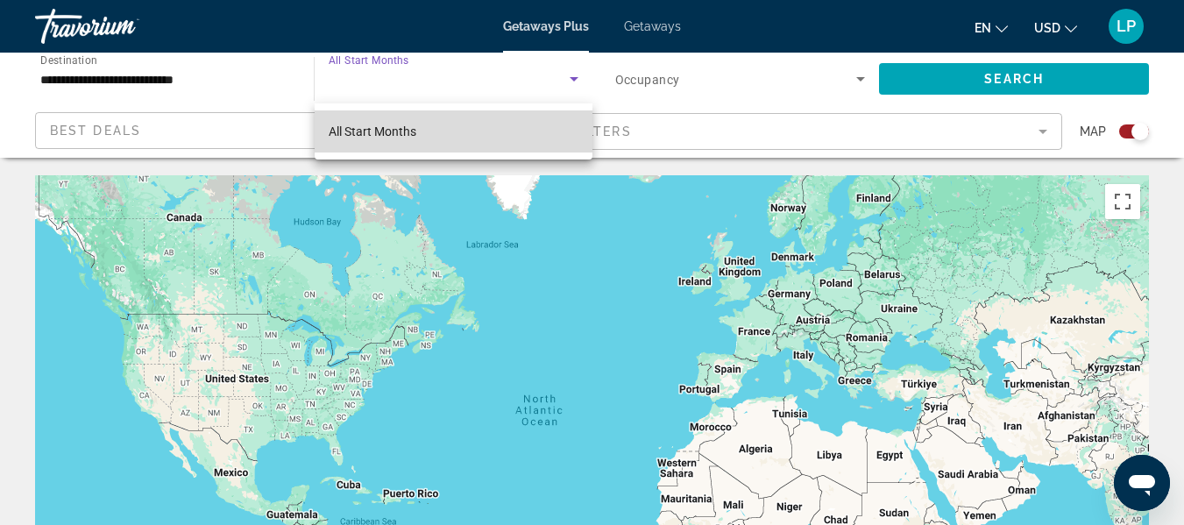
click at [537, 133] on mat-option "All Start Months" at bounding box center [454, 131] width 278 height 42
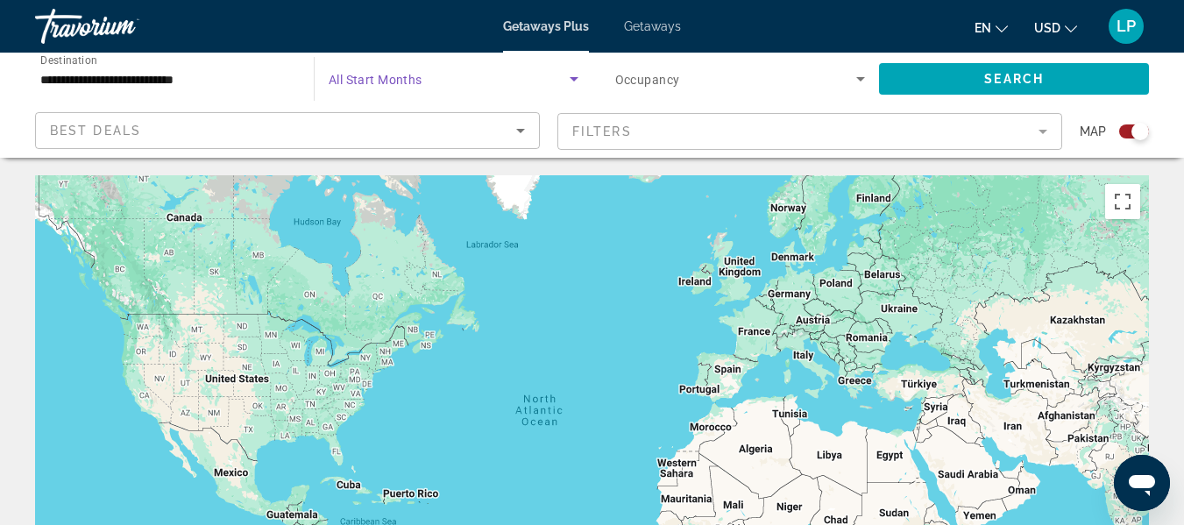
click at [573, 73] on icon "Search widget" at bounding box center [574, 78] width 21 height 21
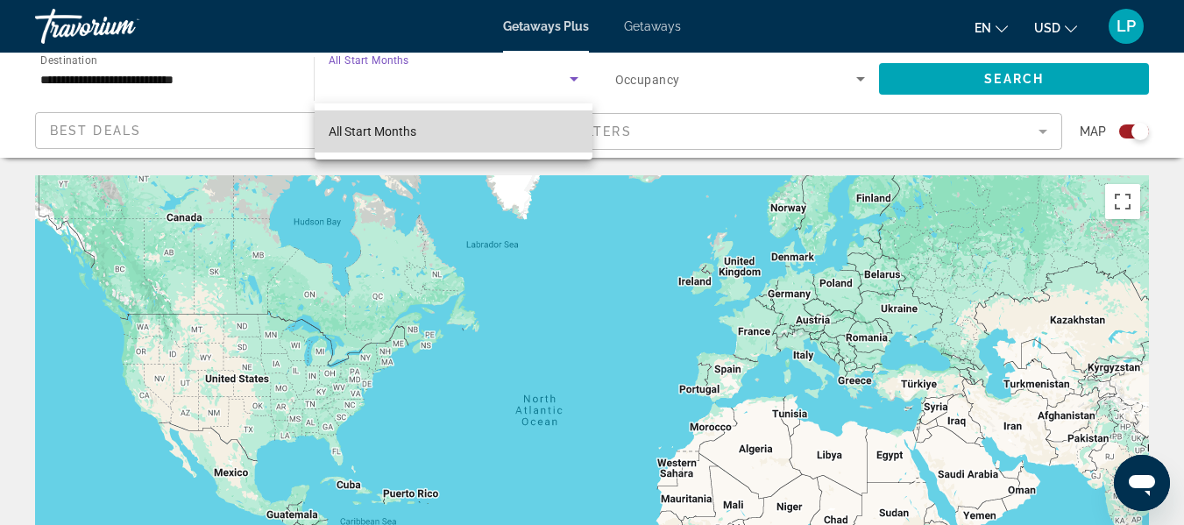
click at [516, 143] on mat-option "All Start Months" at bounding box center [454, 131] width 278 height 42
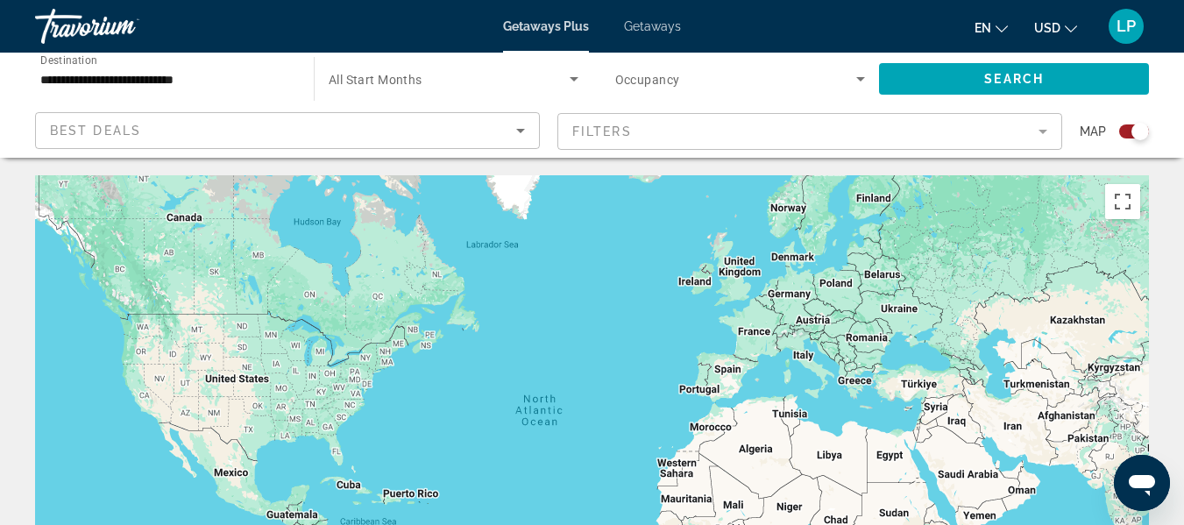
click at [1041, 121] on mat-form-field "Filters" at bounding box center [810, 131] width 505 height 37
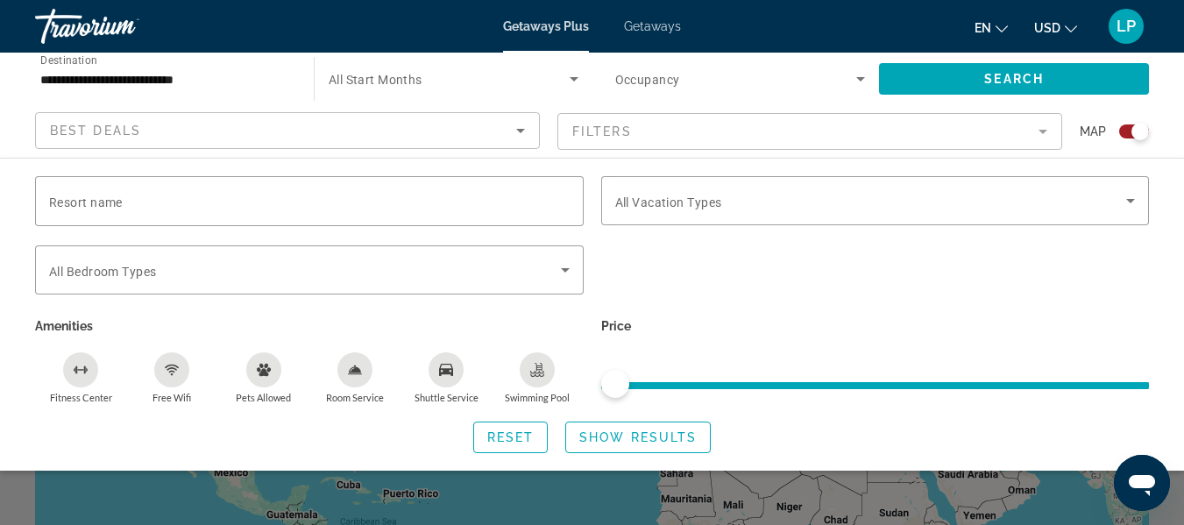
click at [524, 127] on icon "Sort by" at bounding box center [520, 130] width 21 height 21
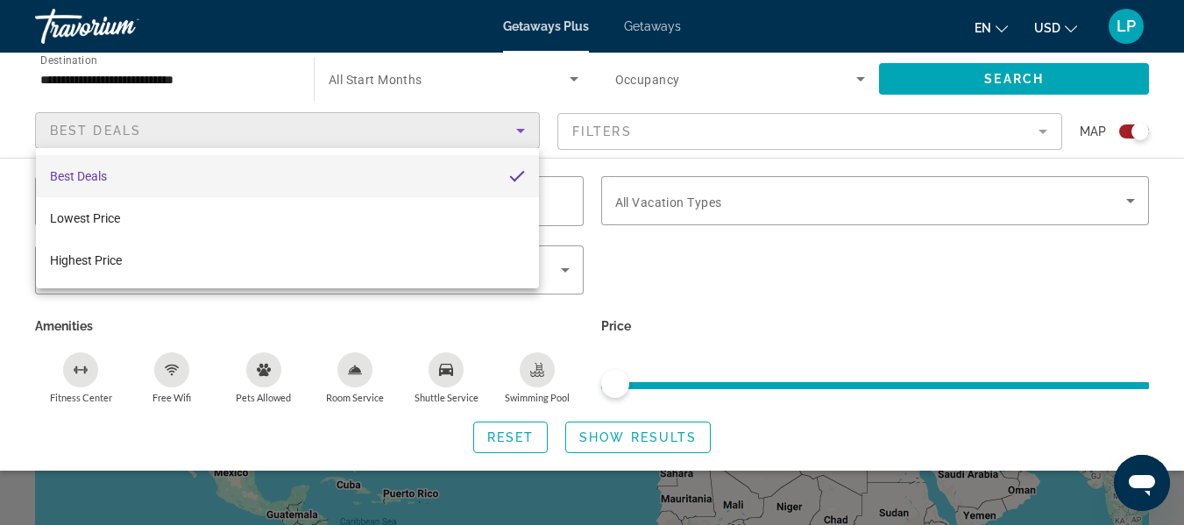
click at [409, 81] on div at bounding box center [592, 262] width 1184 height 525
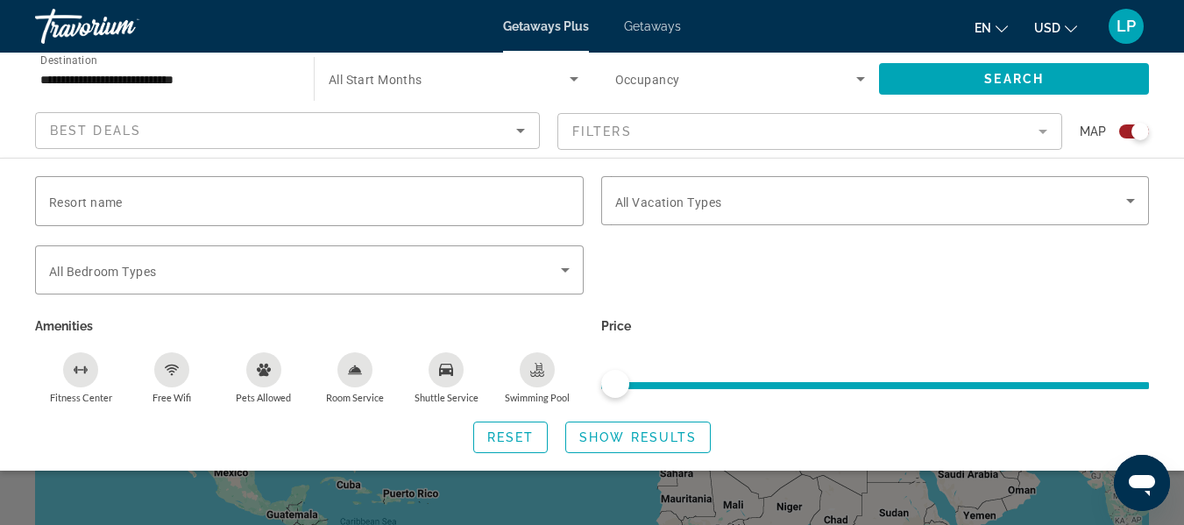
click at [409, 81] on span "All Start Months" at bounding box center [376, 80] width 94 height 14
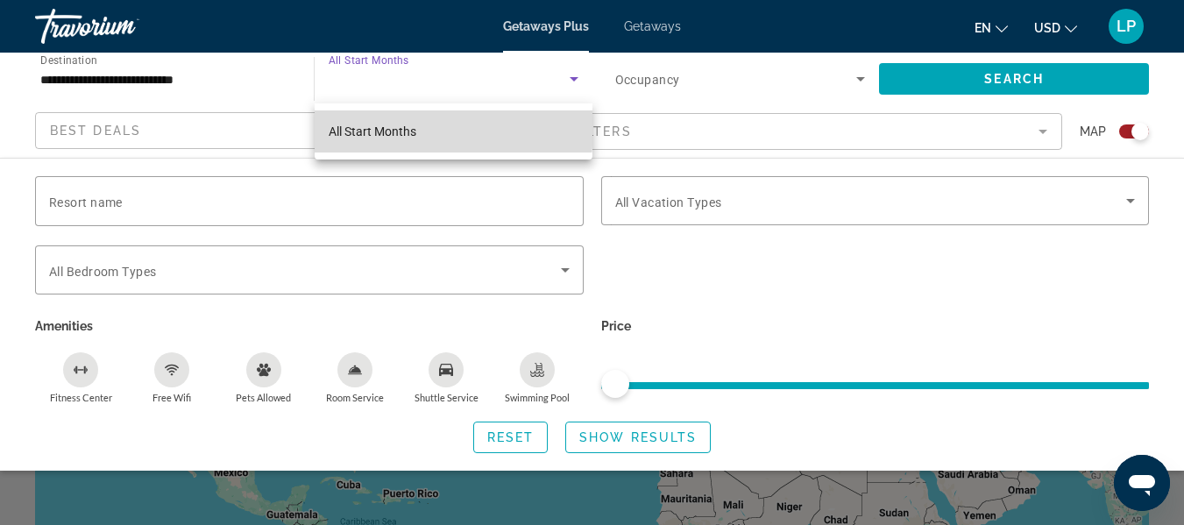
click at [360, 126] on span "All Start Months" at bounding box center [373, 131] width 88 height 14
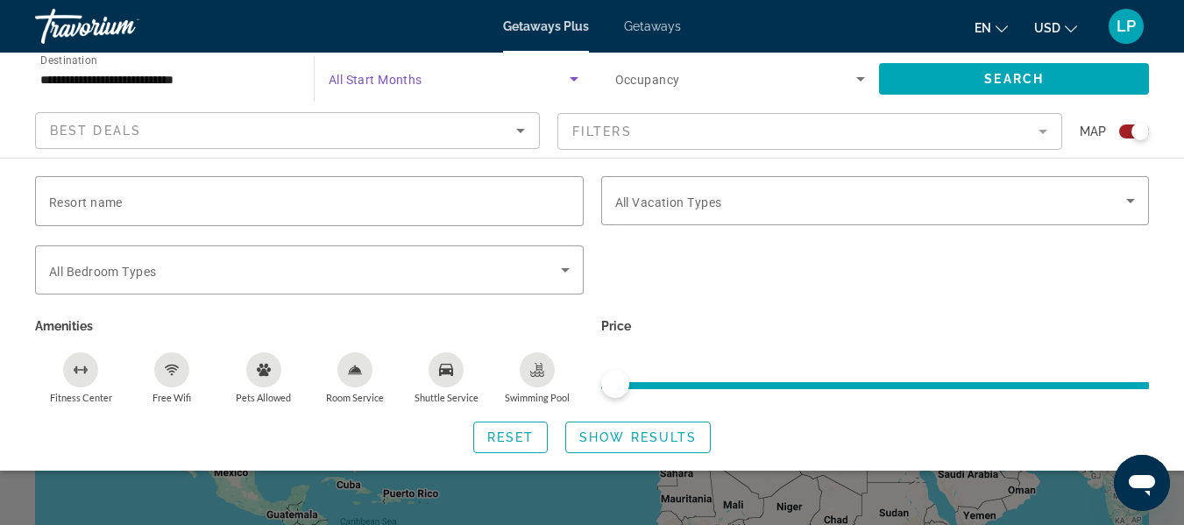
click at [576, 72] on icon "Search widget" at bounding box center [574, 78] width 21 height 21
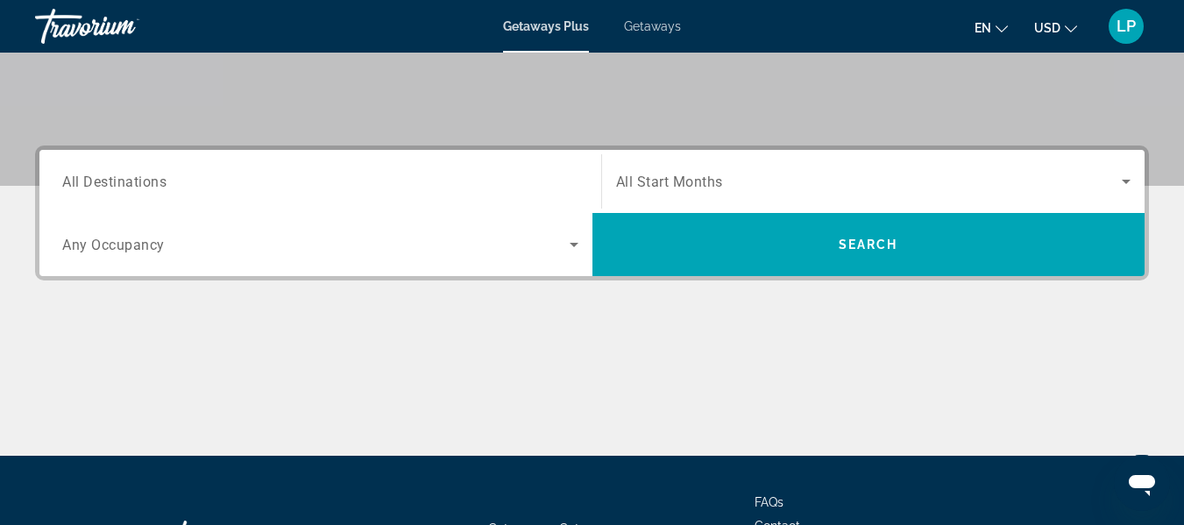
scroll to position [351, 0]
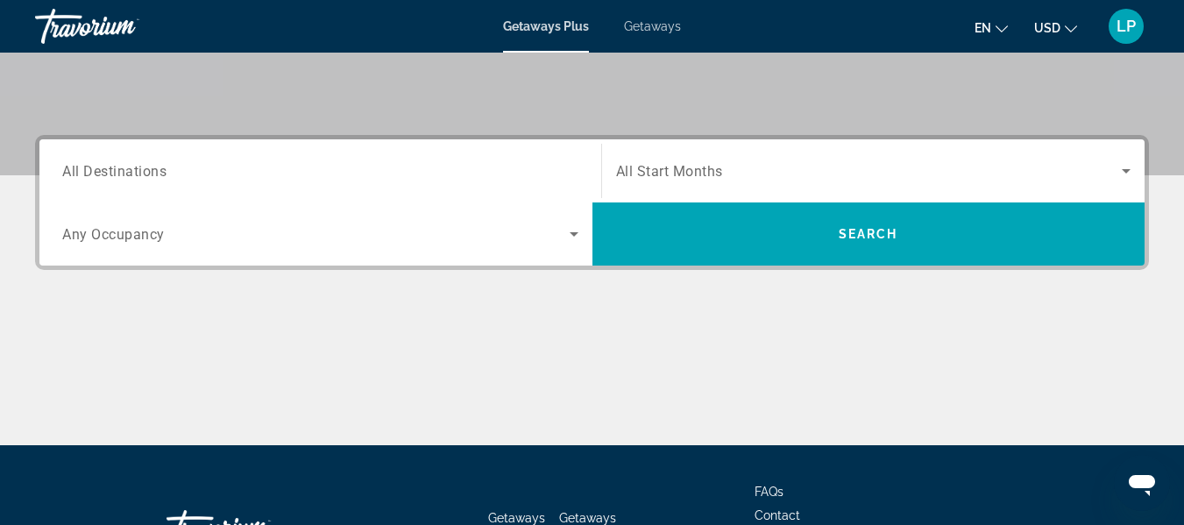
click at [117, 165] on span "All Destinations" at bounding box center [114, 170] width 104 height 17
click at [117, 165] on input "Destination All Destinations" at bounding box center [320, 171] width 516 height 21
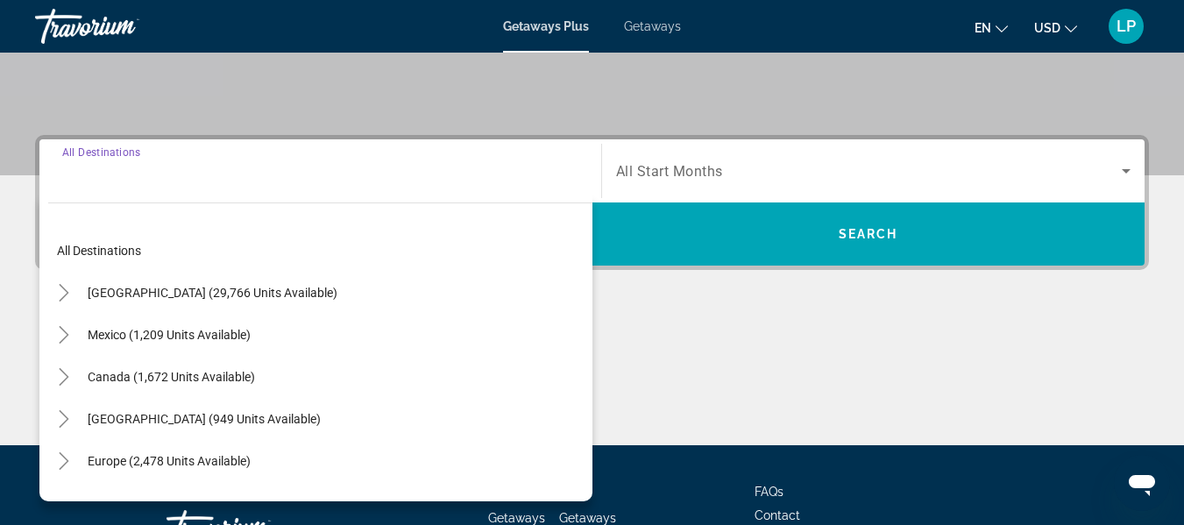
scroll to position [429, 0]
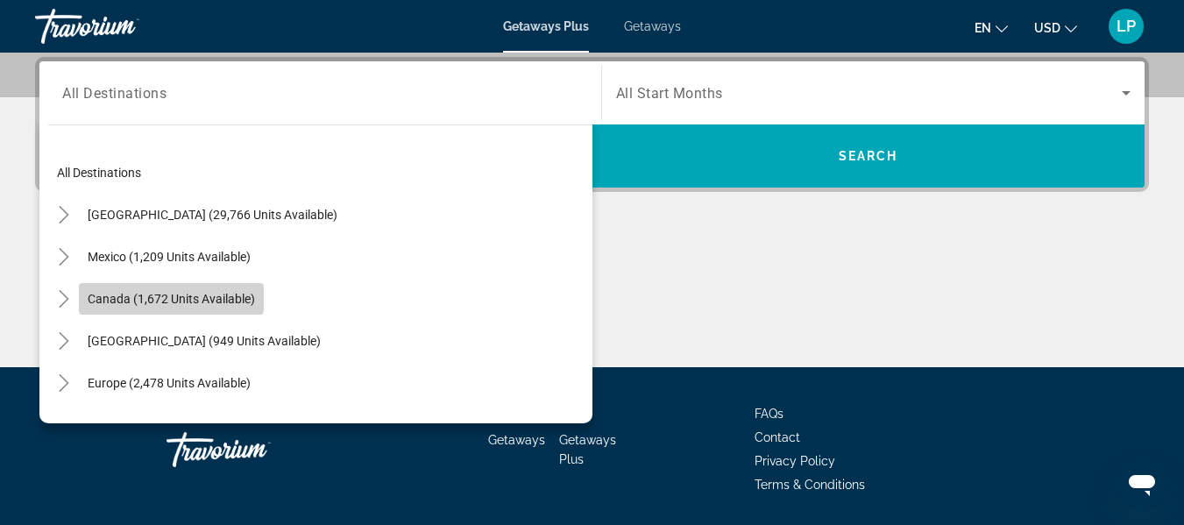
click at [129, 294] on span "Canada (1,672 units available)" at bounding box center [171, 299] width 167 height 14
type input "**********"
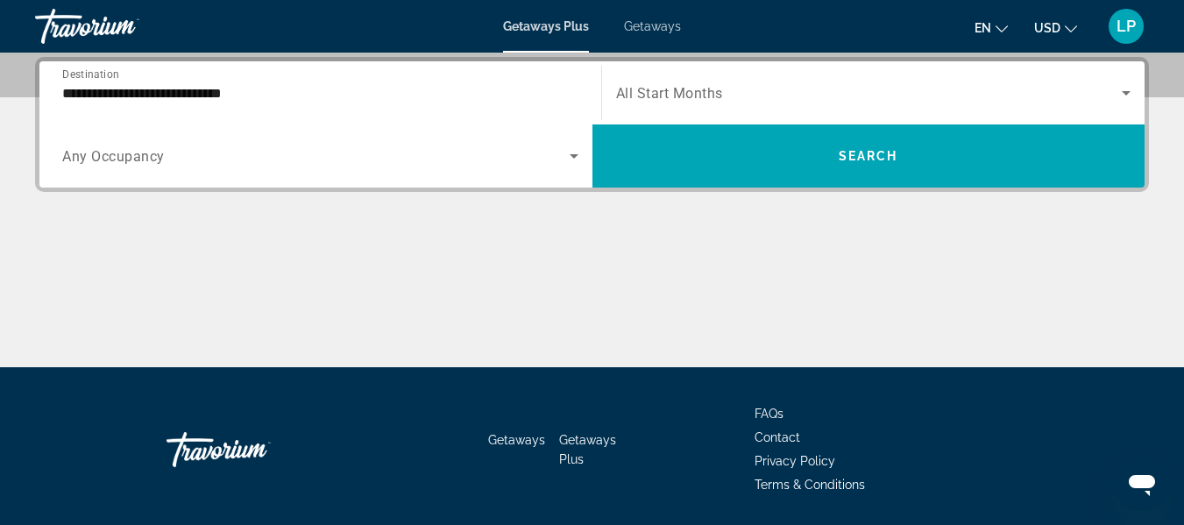
click at [697, 90] on span "All Start Months" at bounding box center [669, 93] width 107 height 17
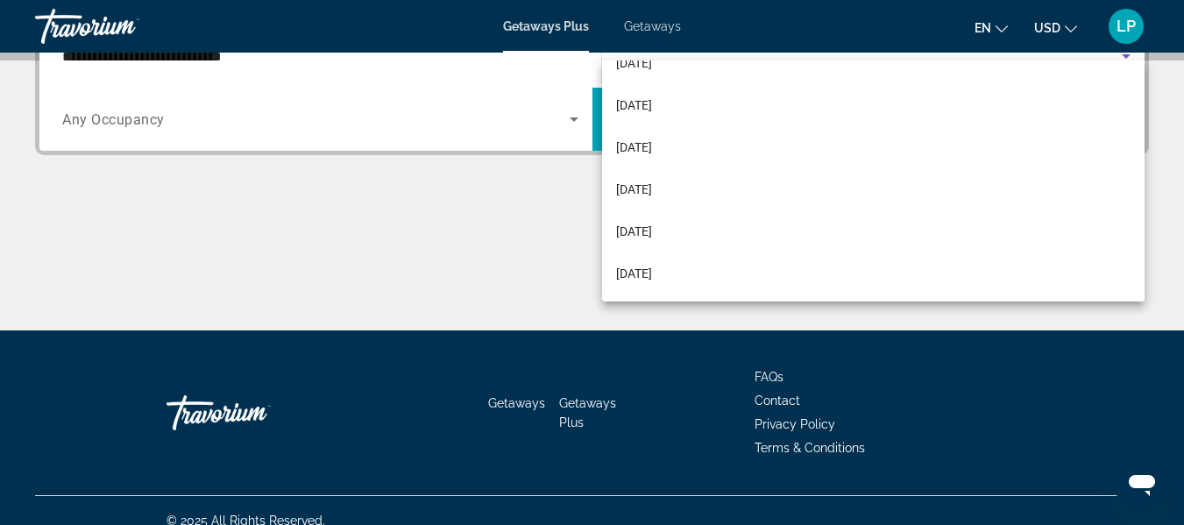
scroll to position [486, 0]
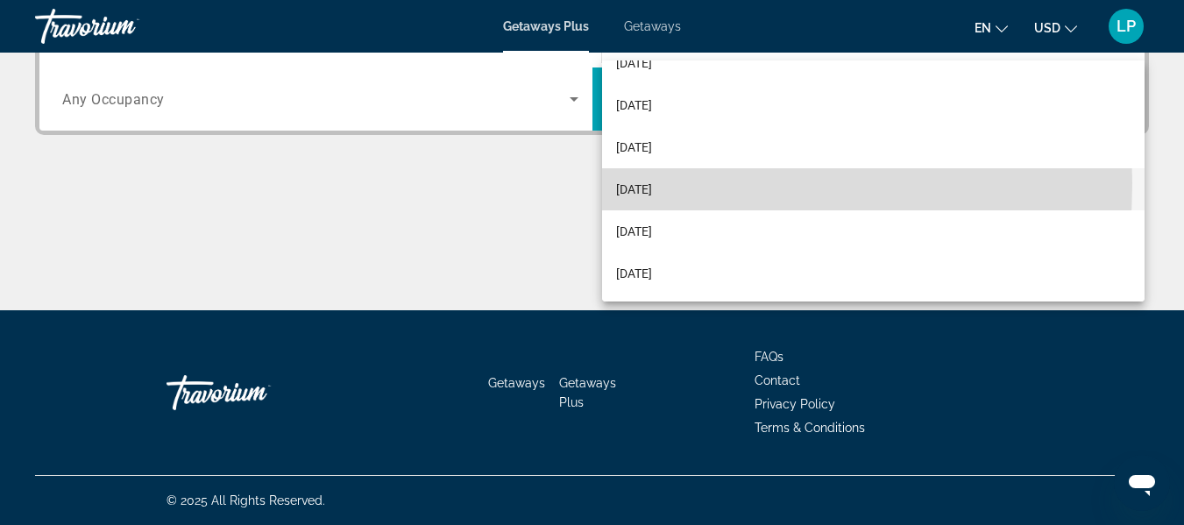
click at [638, 183] on span "[DATE]" at bounding box center [634, 189] width 36 height 21
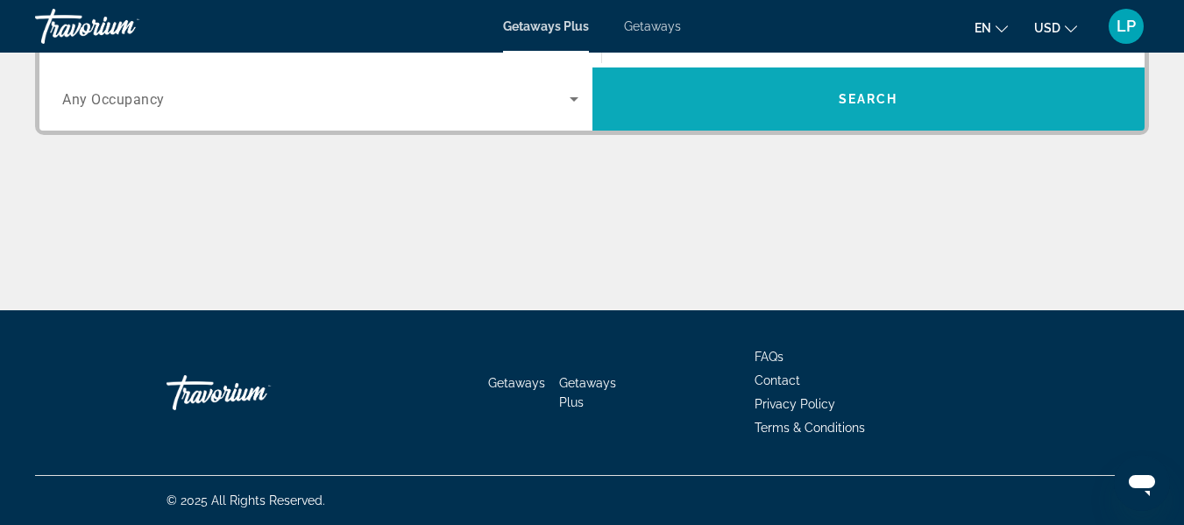
click at [860, 92] on span "Search" at bounding box center [869, 99] width 60 height 14
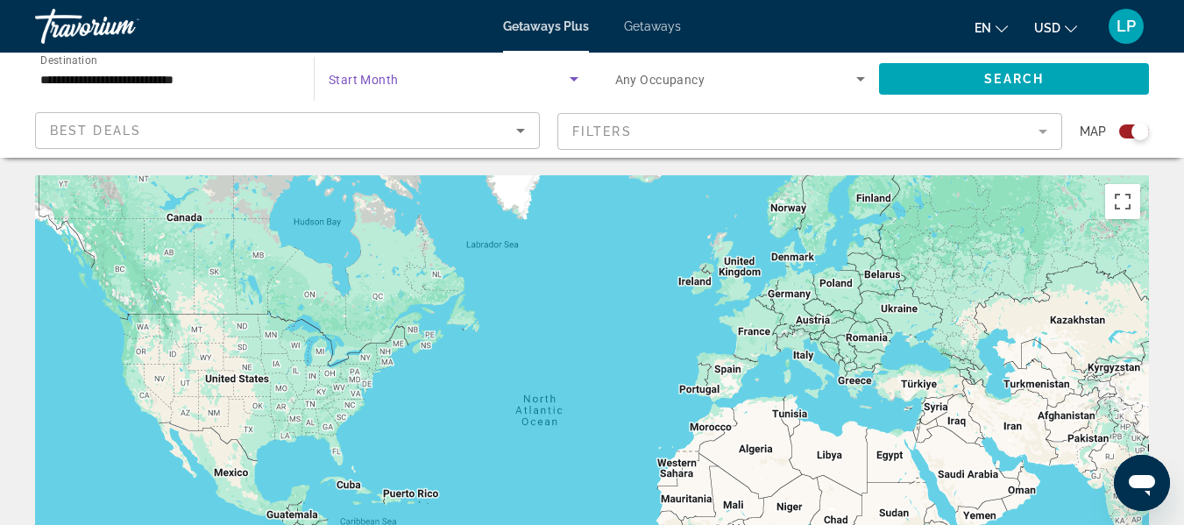
click at [569, 75] on icon "Search widget" at bounding box center [574, 78] width 21 height 21
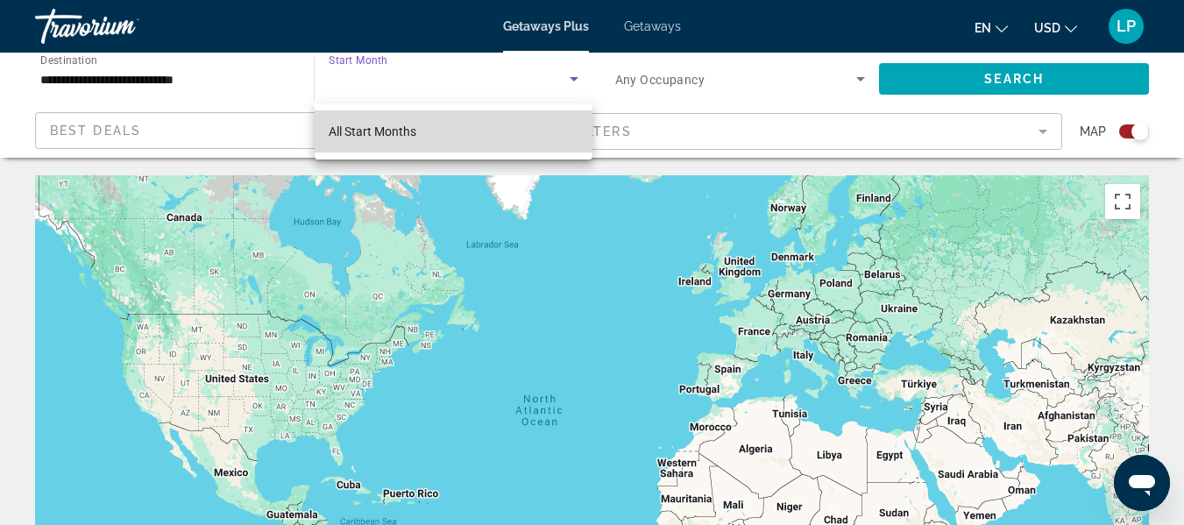
click at [357, 123] on span "All Start Months" at bounding box center [373, 131] width 88 height 21
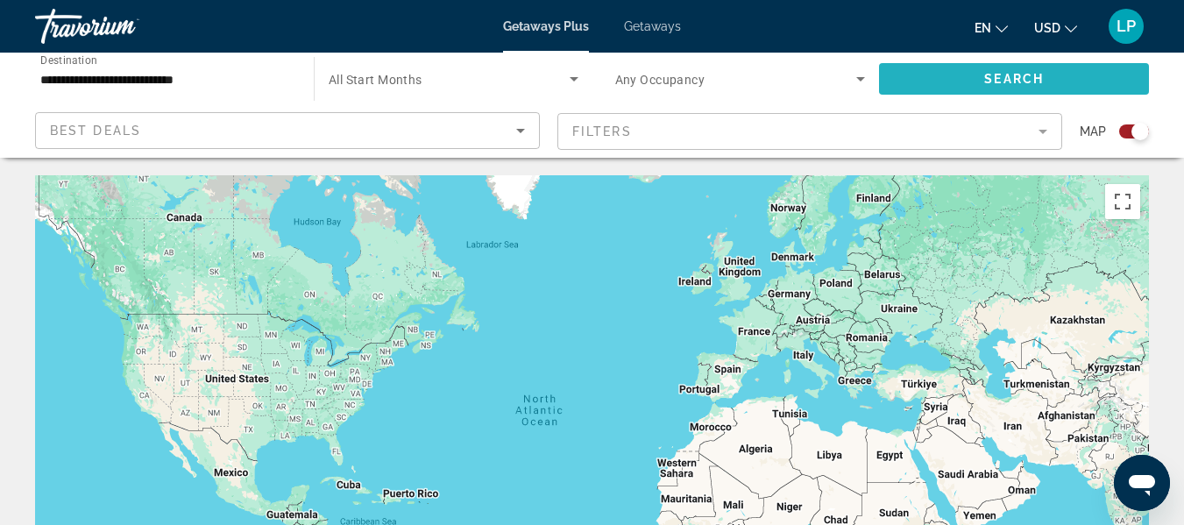
click at [1058, 73] on span "Search widget" at bounding box center [1014, 79] width 270 height 42
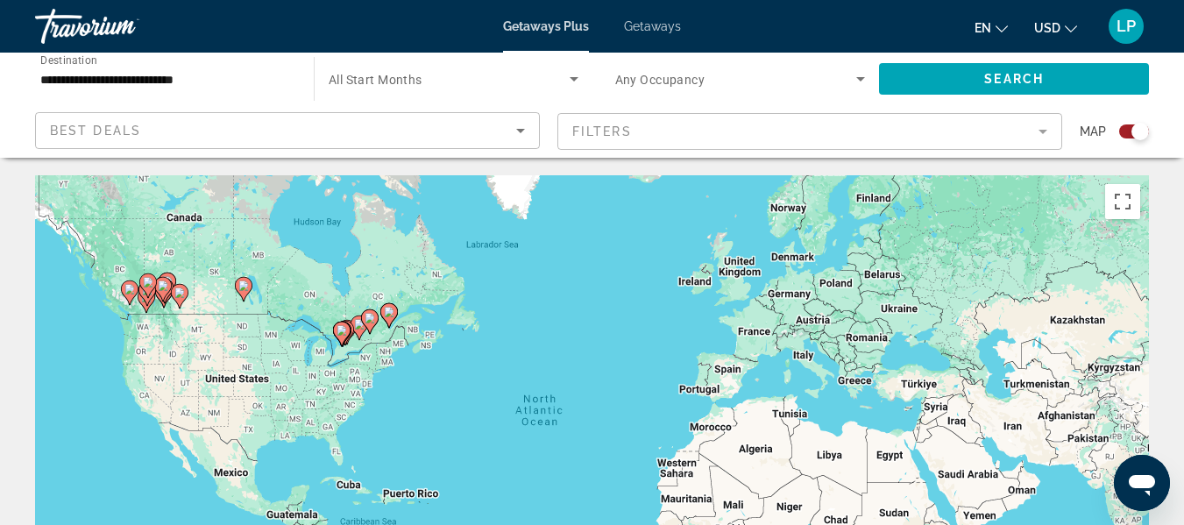
click at [164, 283] on image "Main content" at bounding box center [163, 286] width 11 height 11
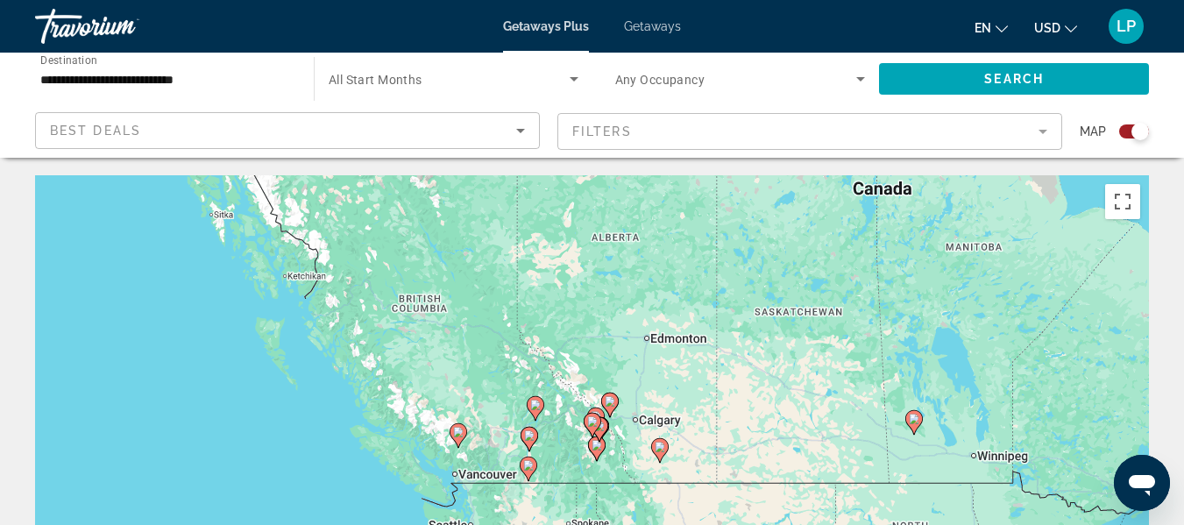
click at [611, 403] on image "Main content" at bounding box center [610, 401] width 11 height 11
type input "**********"
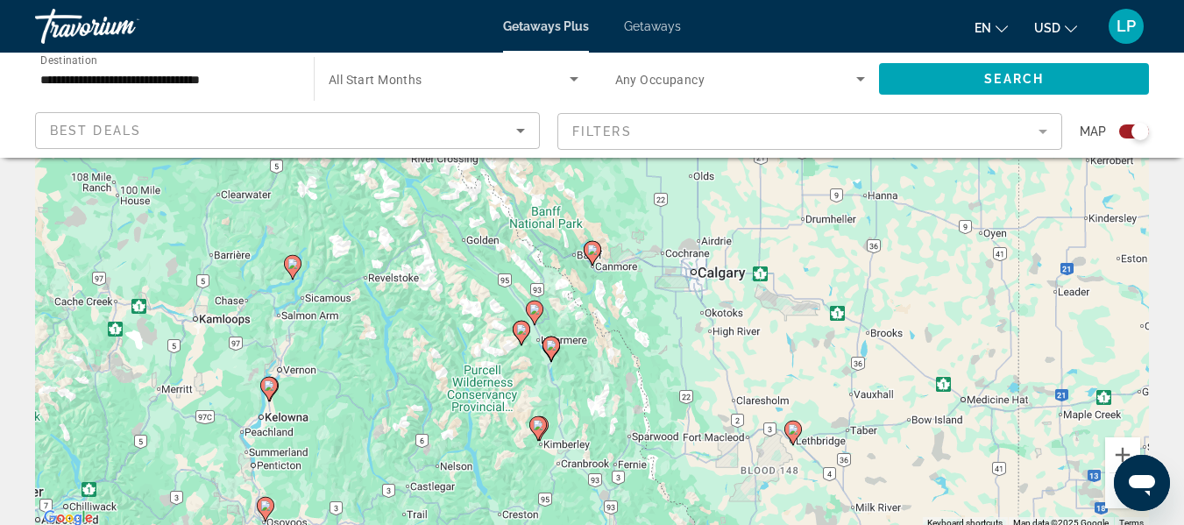
scroll to position [175, 0]
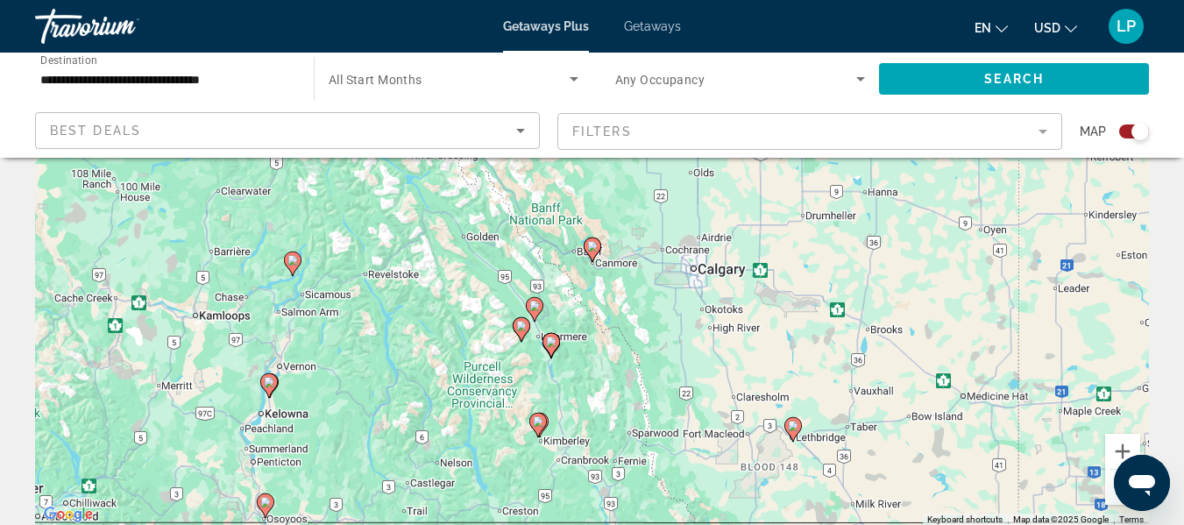
click at [550, 343] on image "Main content" at bounding box center [551, 342] width 11 height 11
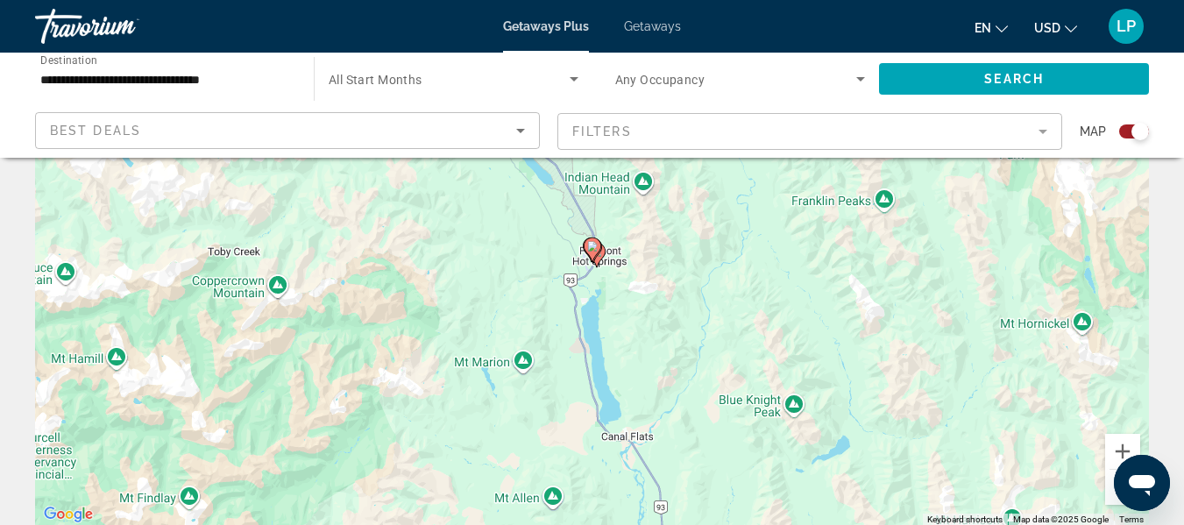
click at [594, 242] on image "Main content" at bounding box center [592, 246] width 11 height 11
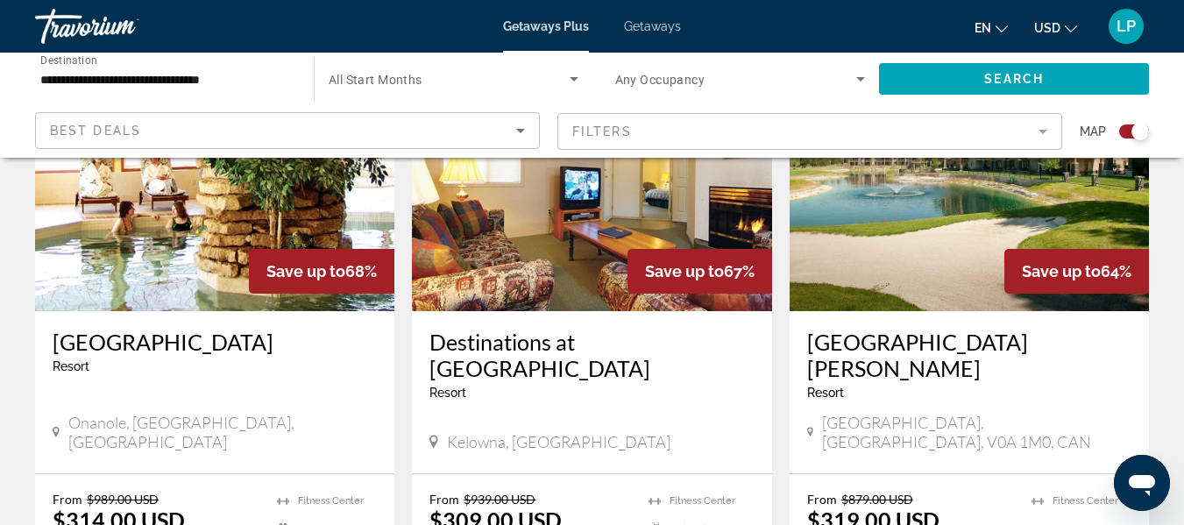
scroll to position [1403, 0]
